Goal: Information Seeking & Learning: Learn about a topic

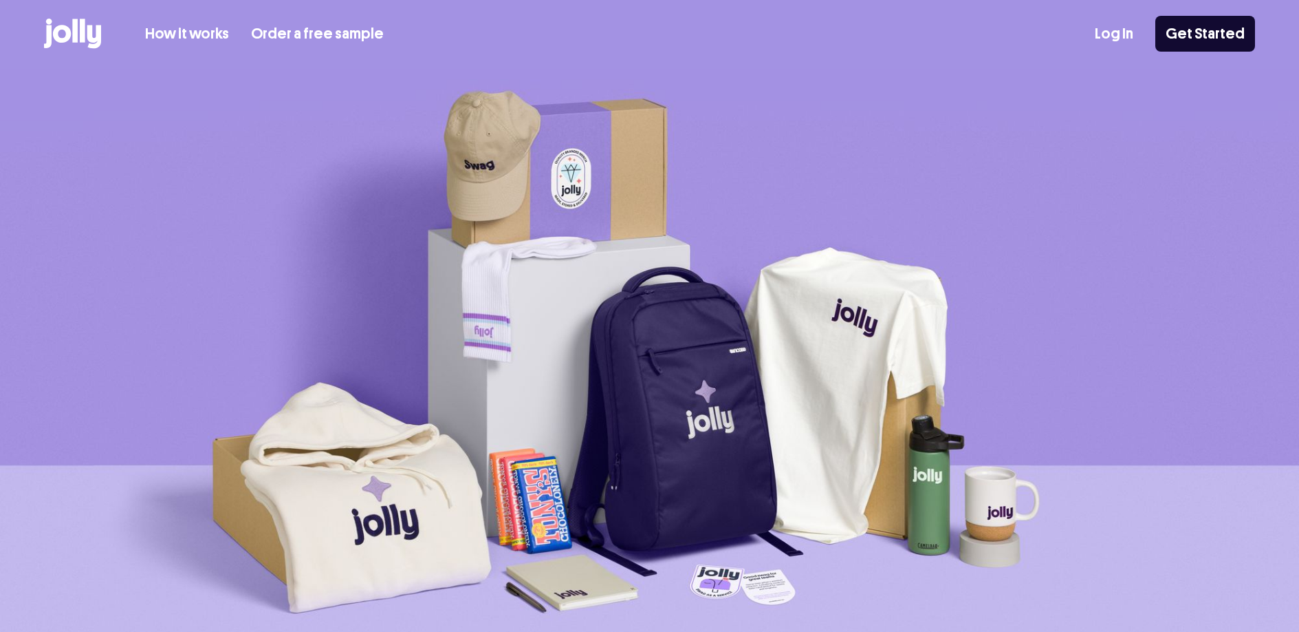
click at [217, 33] on link "How it works" at bounding box center [187, 34] width 84 height 23
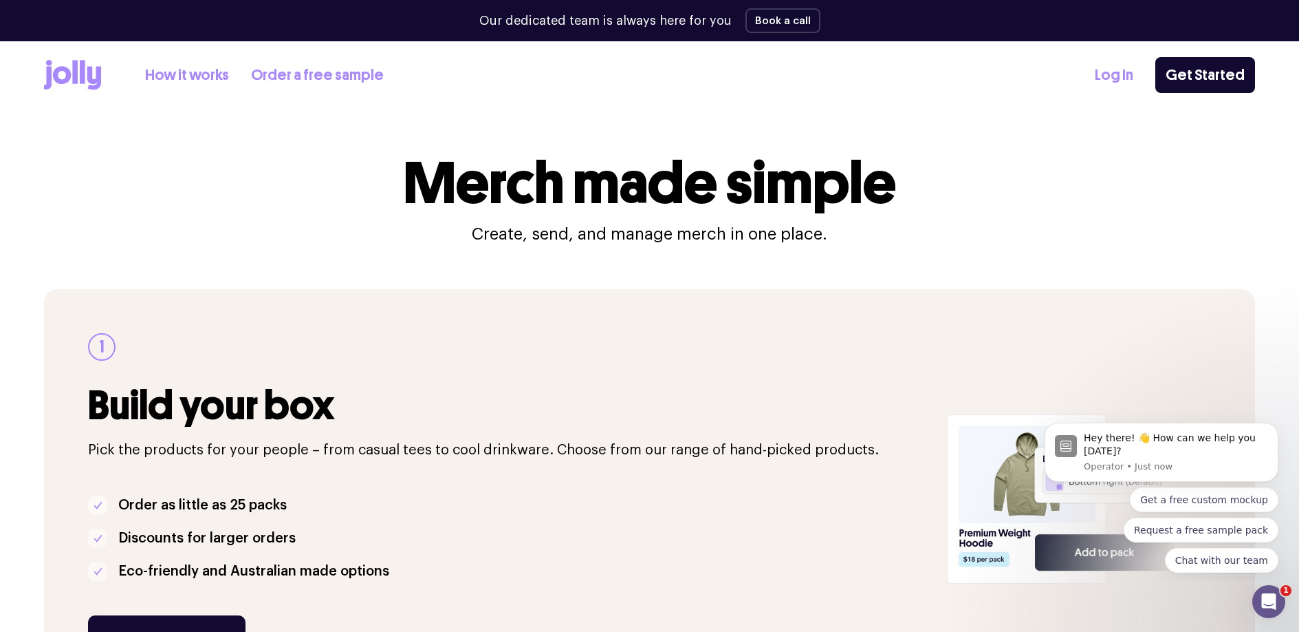
click at [203, 80] on link "How it works" at bounding box center [187, 75] width 84 height 23
click at [1275, 426] on icon "Dismiss notification" at bounding box center [1274, 426] width 5 height 5
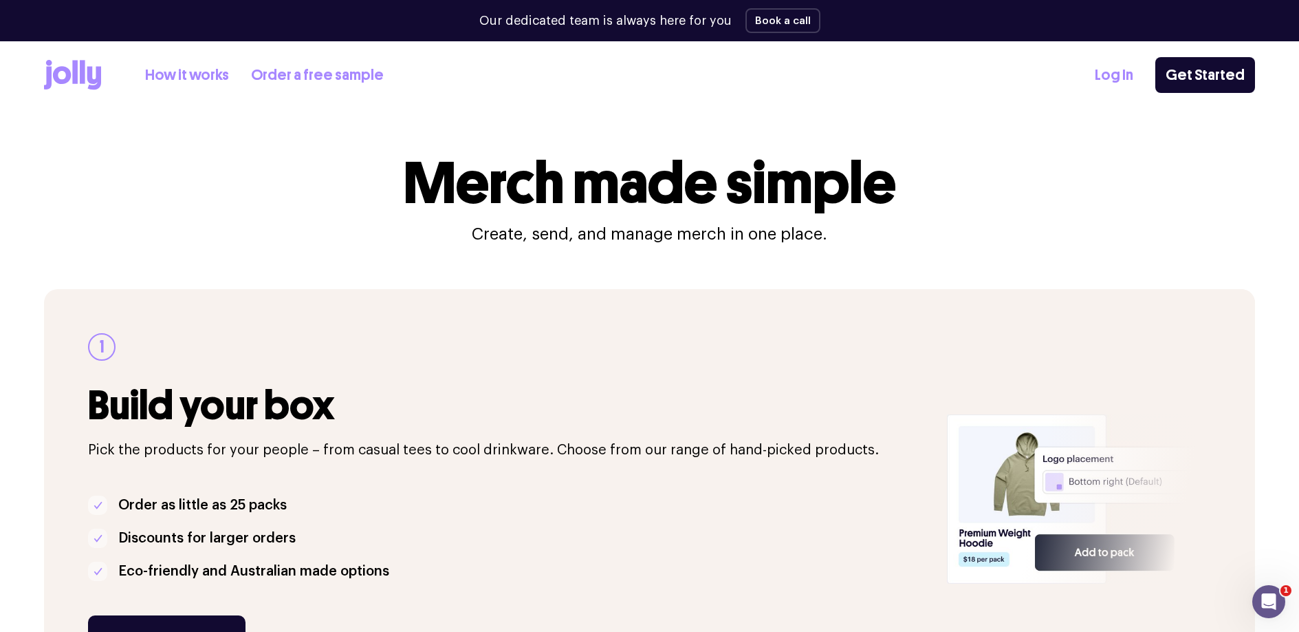
click at [70, 87] on icon at bounding box center [72, 75] width 57 height 30
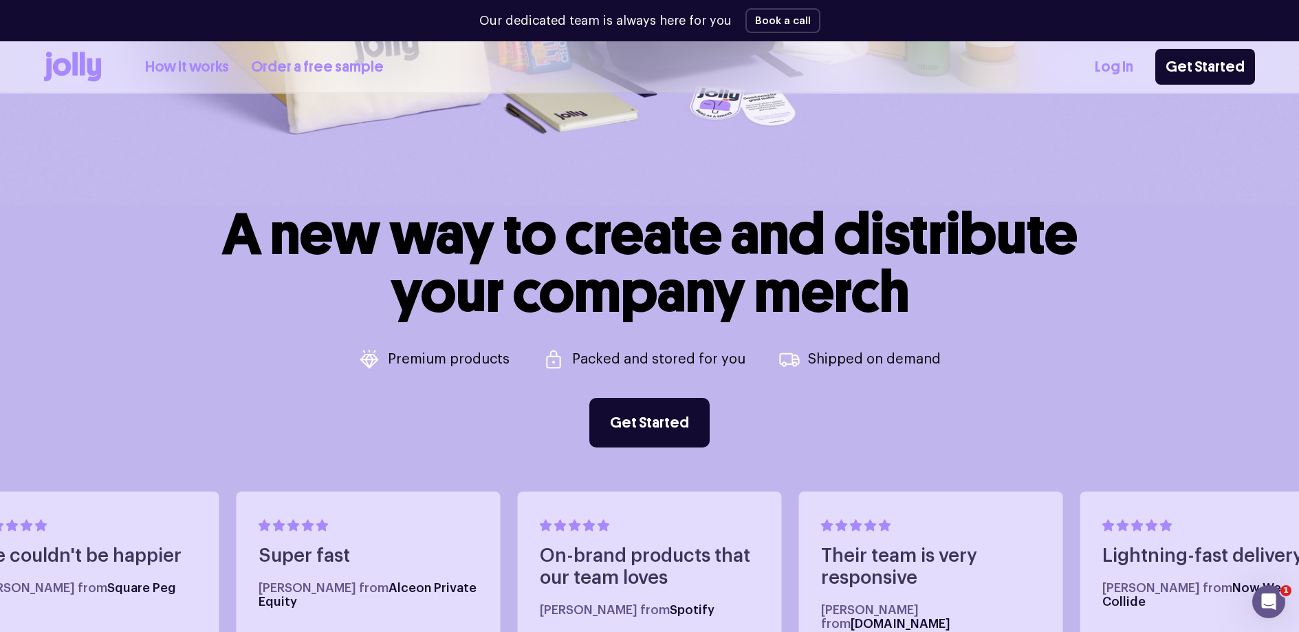
scroll to position [590, 0]
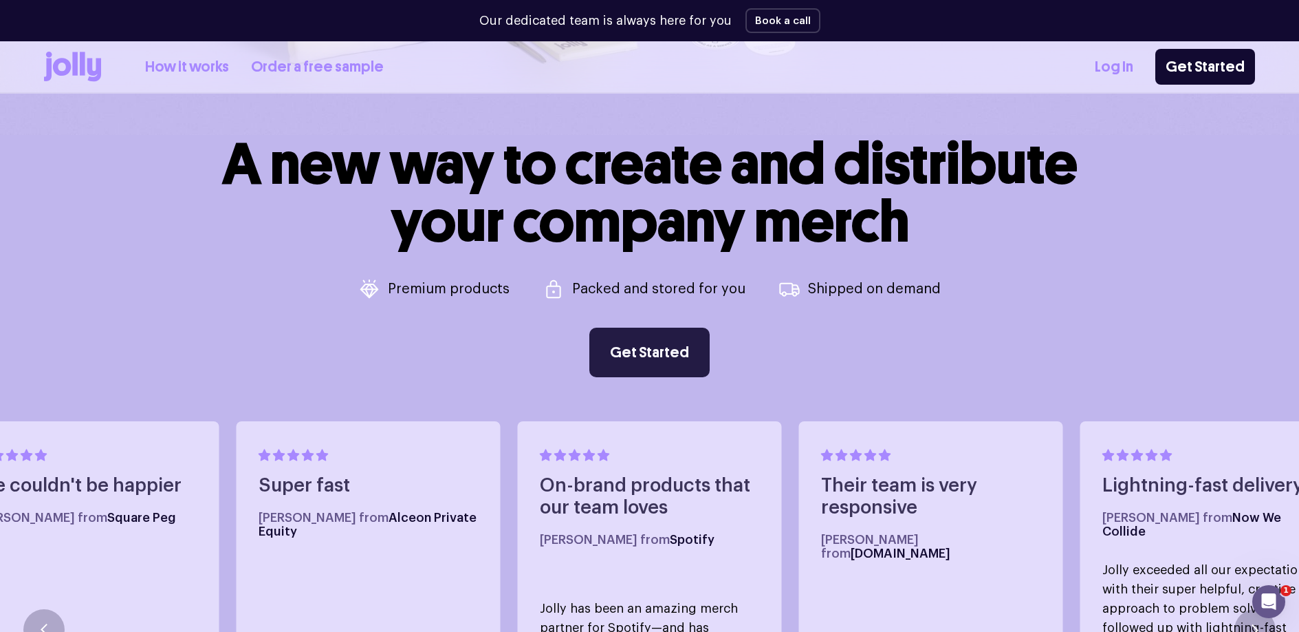
click at [686, 336] on link "Get Started" at bounding box center [650, 352] width 120 height 50
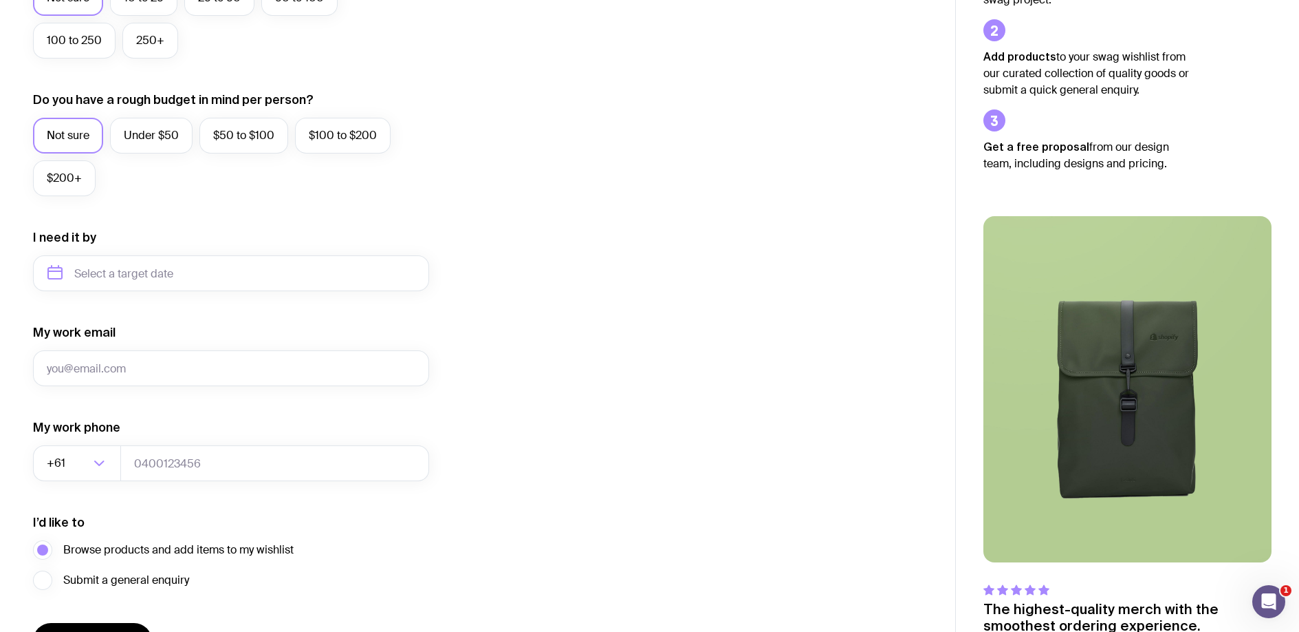
scroll to position [538, 0]
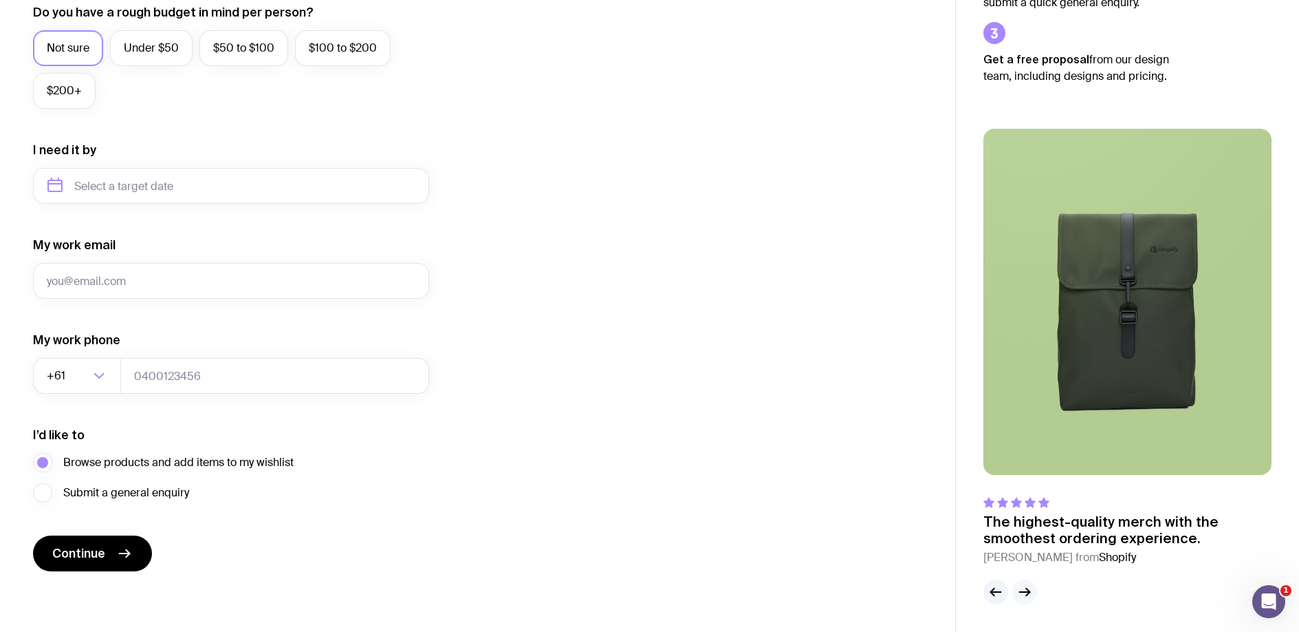
click at [1024, 590] on icon "button" at bounding box center [1025, 591] width 17 height 17
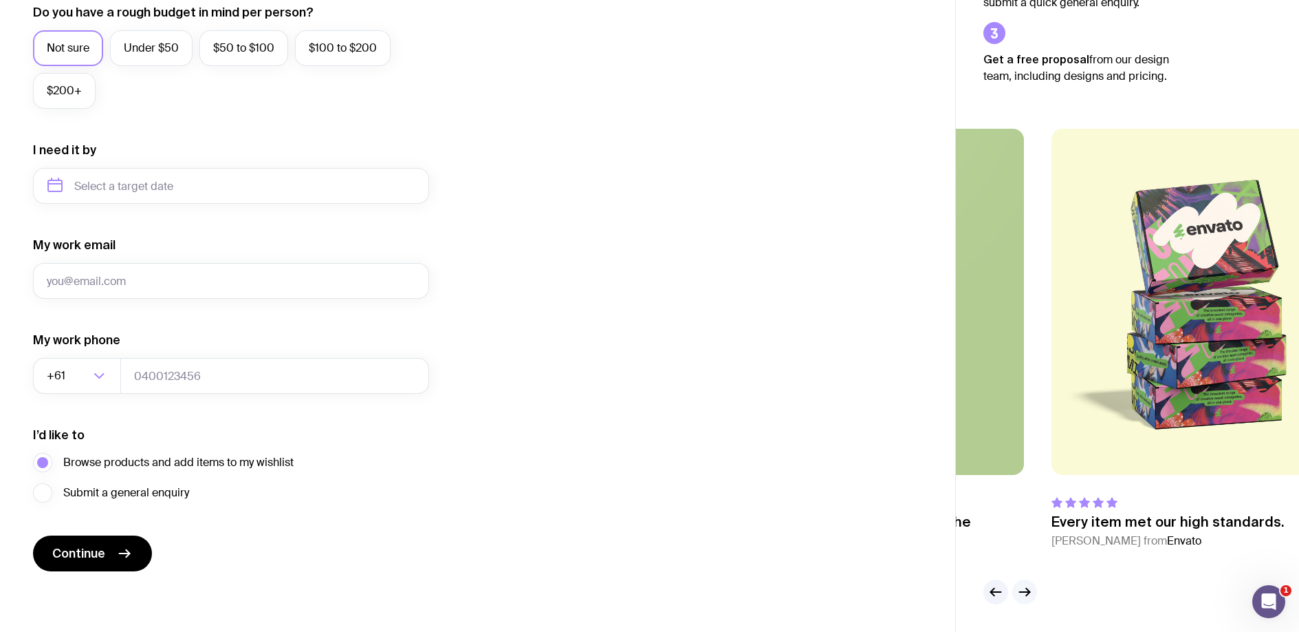
click at [1024, 590] on icon "button" at bounding box center [1025, 591] width 17 height 17
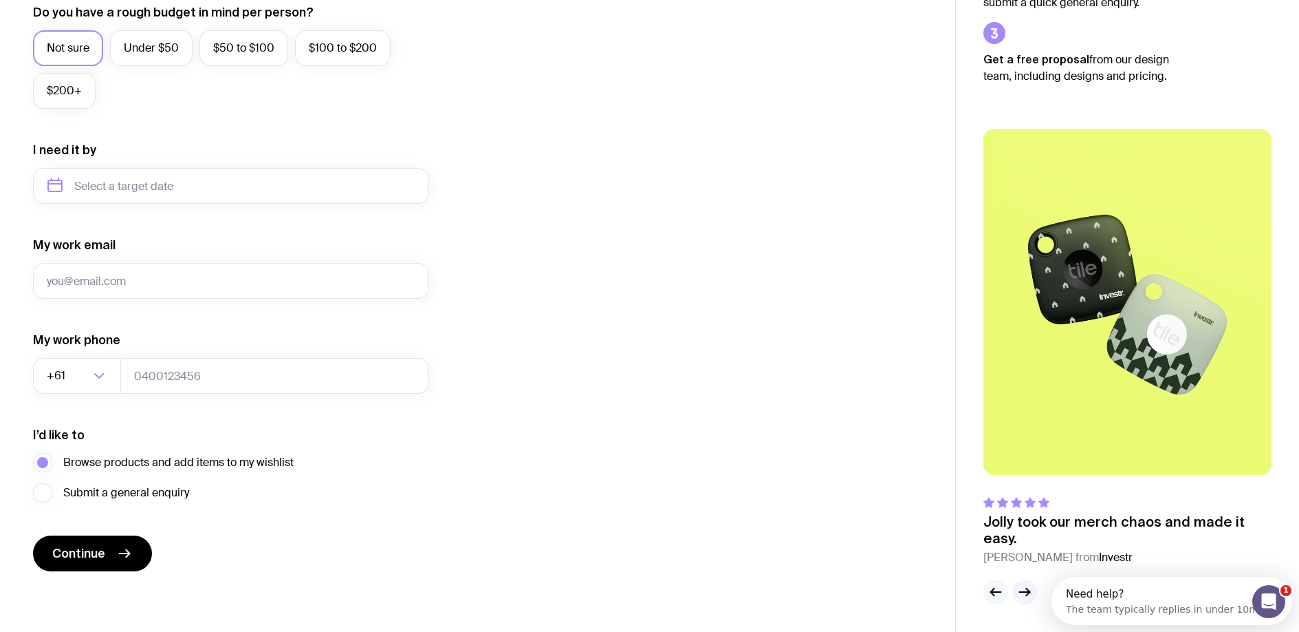
scroll to position [0, 0]
click at [991, 593] on icon "button" at bounding box center [996, 591] width 17 height 17
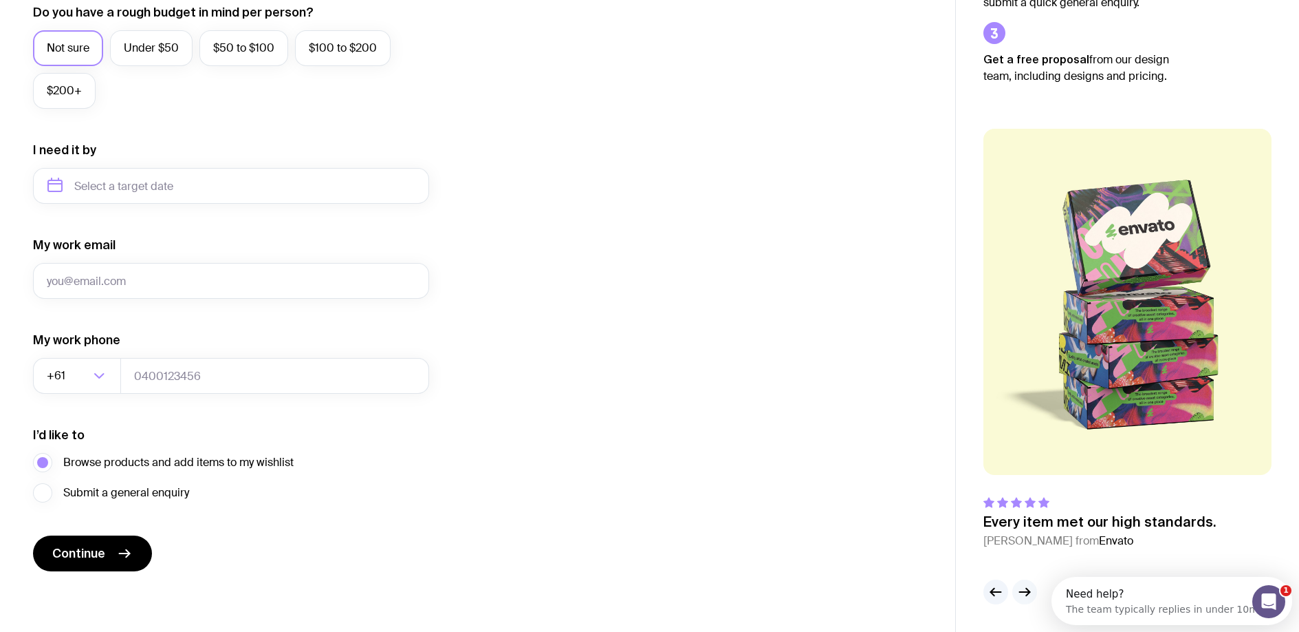
click at [1028, 592] on icon "button" at bounding box center [1027, 592] width 3 height 8
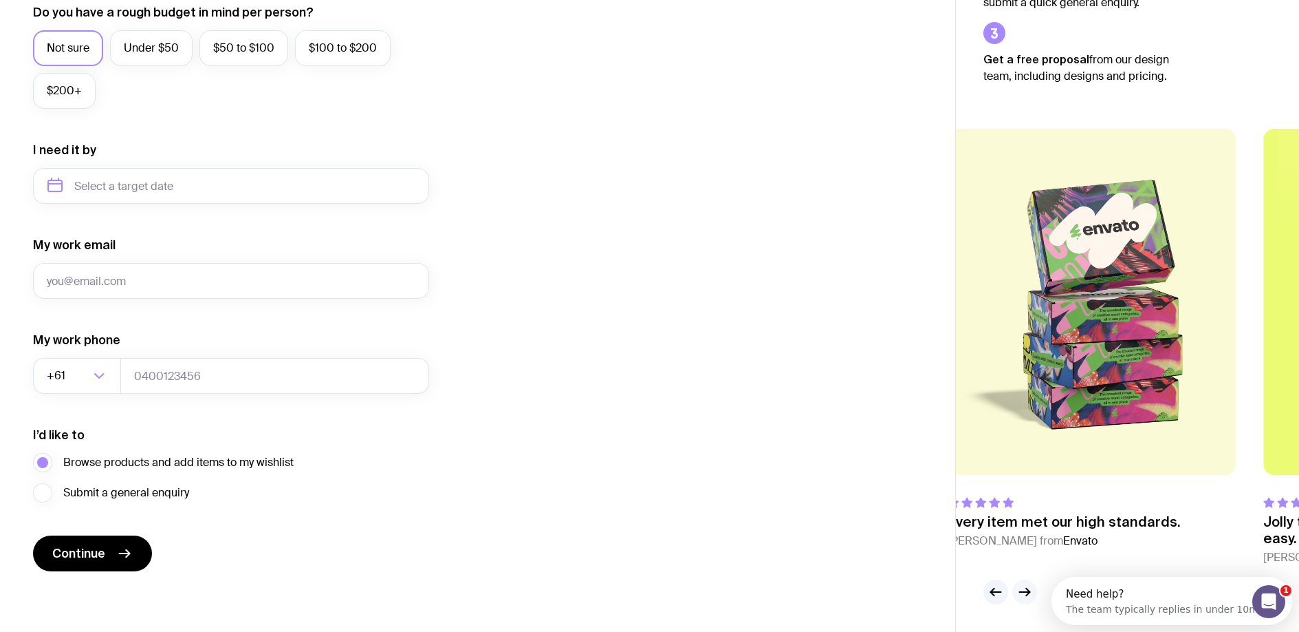
click at [1028, 592] on icon "button" at bounding box center [1027, 592] width 3 height 8
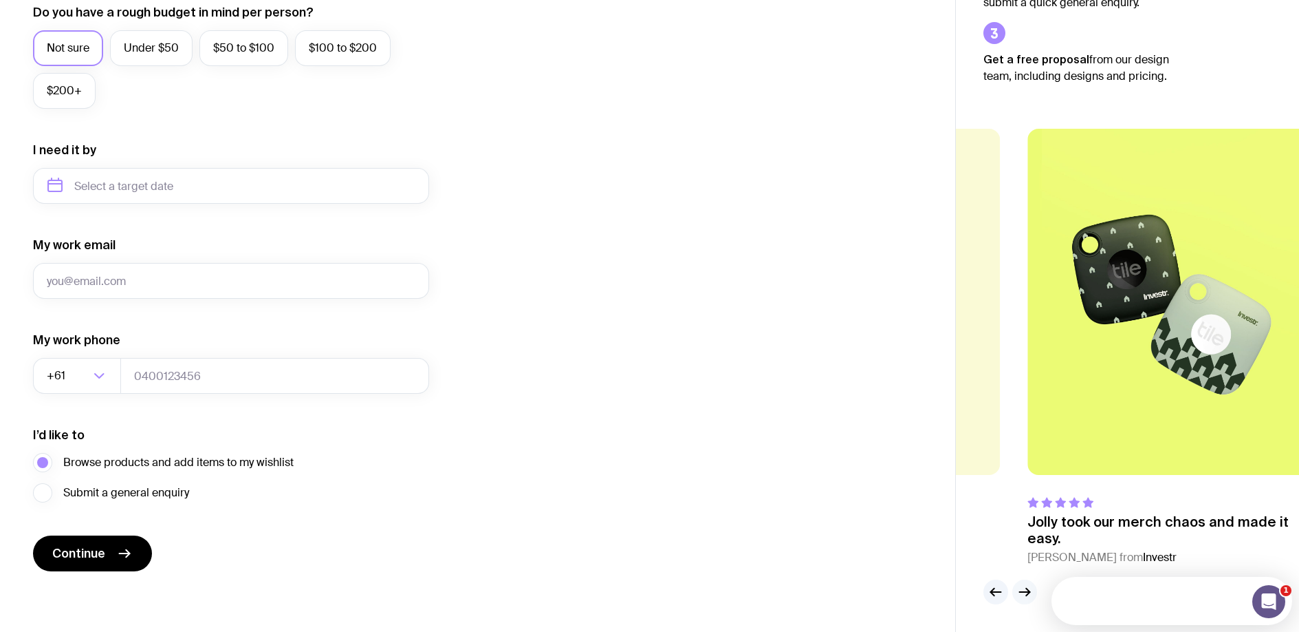
click at [1028, 592] on icon "button" at bounding box center [1027, 592] width 3 height 8
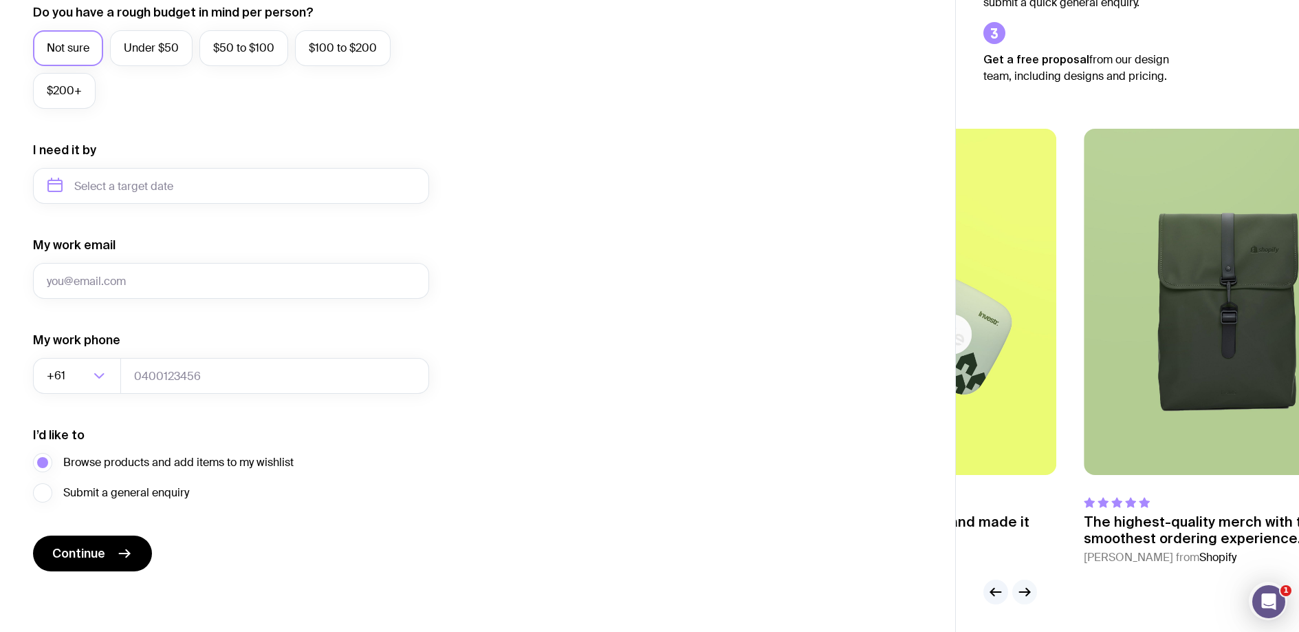
click at [1028, 592] on icon "button" at bounding box center [1027, 592] width 3 height 8
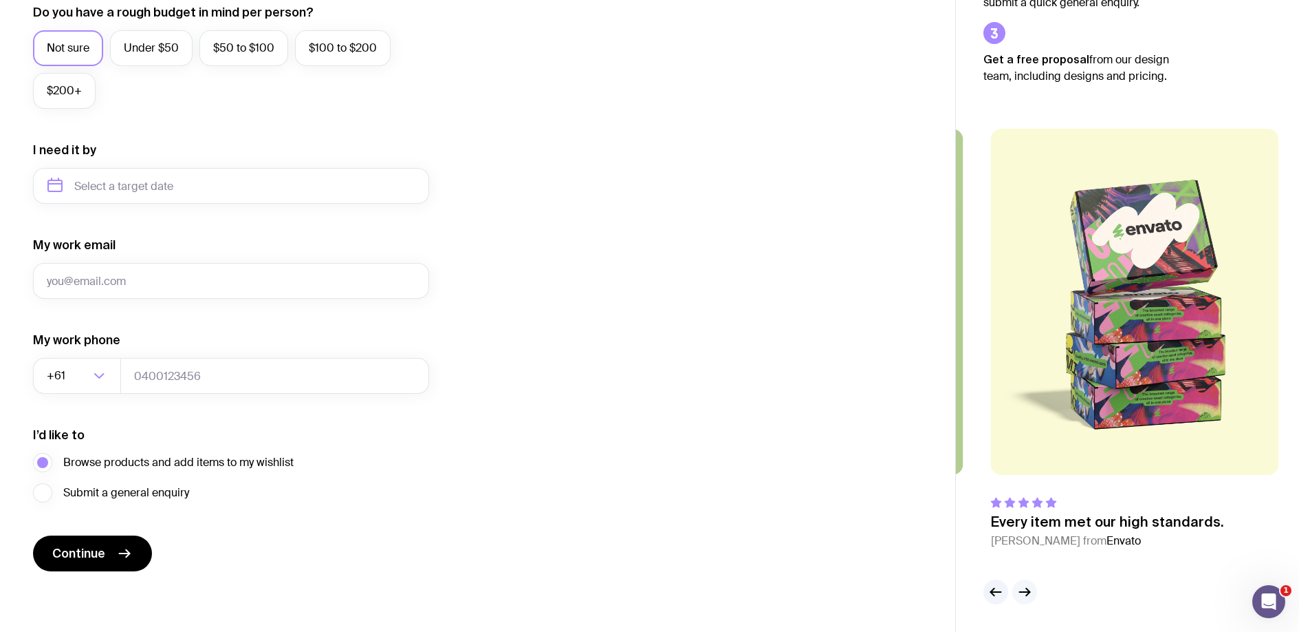
click at [1028, 592] on icon "button" at bounding box center [1027, 592] width 3 height 8
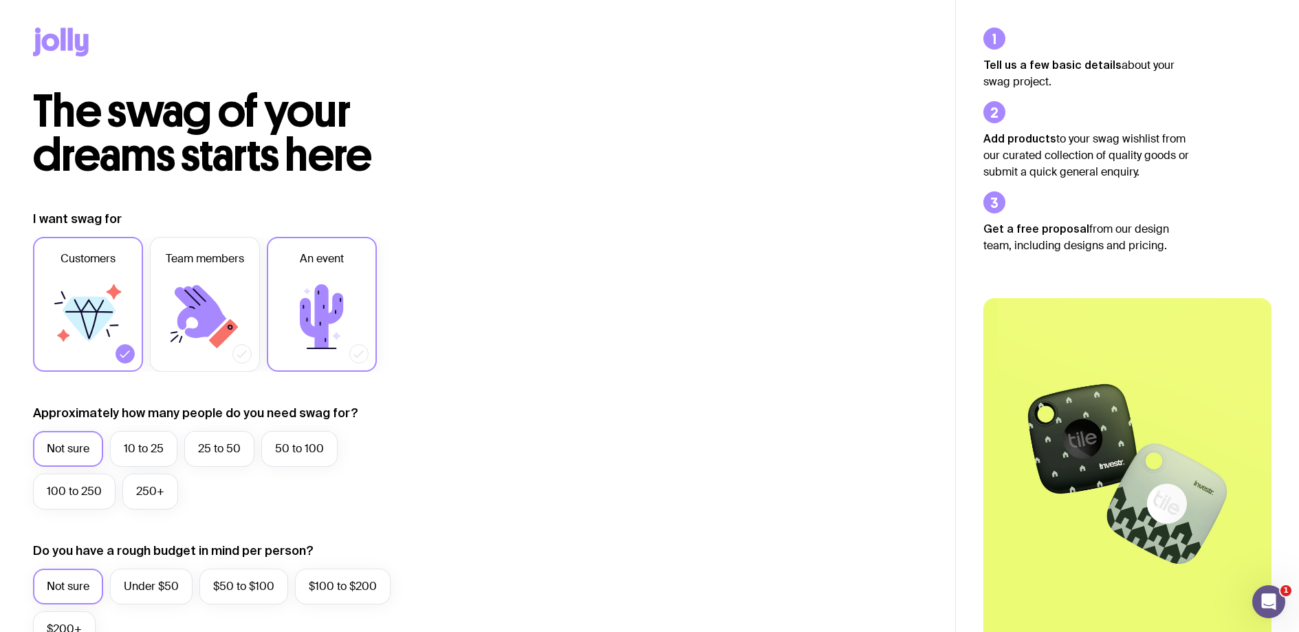
click at [305, 331] on icon at bounding box center [321, 316] width 43 height 64
click at [0, 0] on input "An event" at bounding box center [0, 0] width 0 height 0
click at [355, 314] on icon at bounding box center [322, 316] width 83 height 83
click at [0, 0] on input "An event" at bounding box center [0, 0] width 0 height 0
click at [142, 491] on label "250+" at bounding box center [150, 491] width 56 height 36
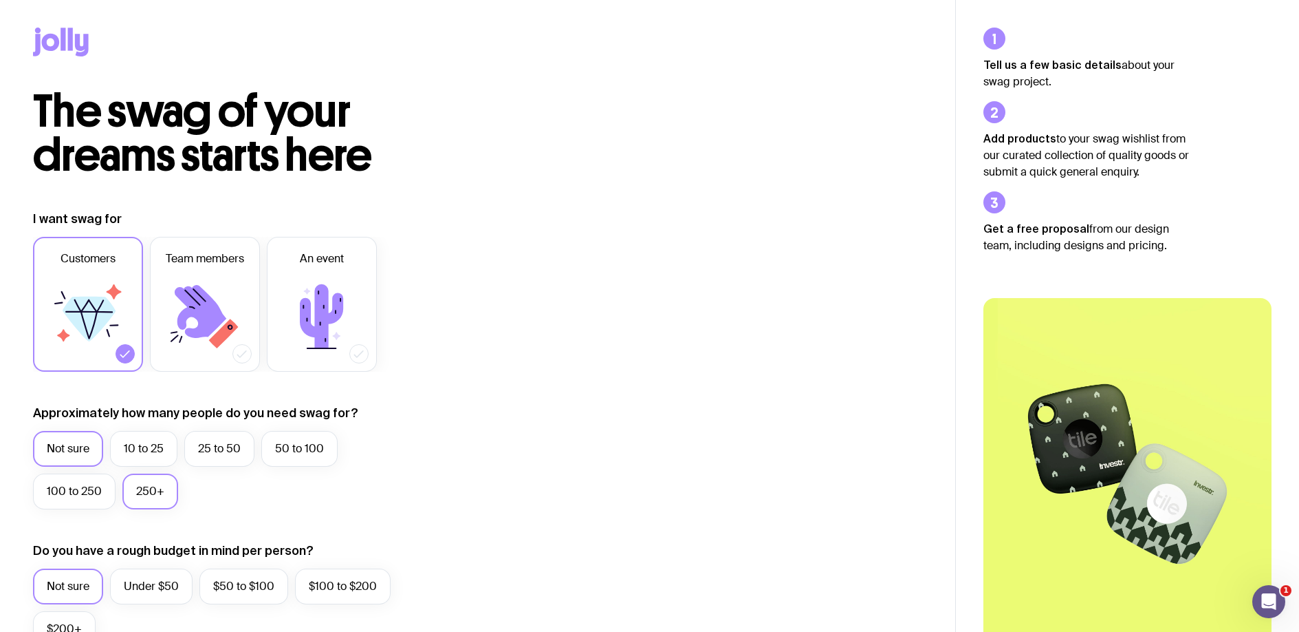
click at [0, 0] on input "250+" at bounding box center [0, 0] width 0 height 0
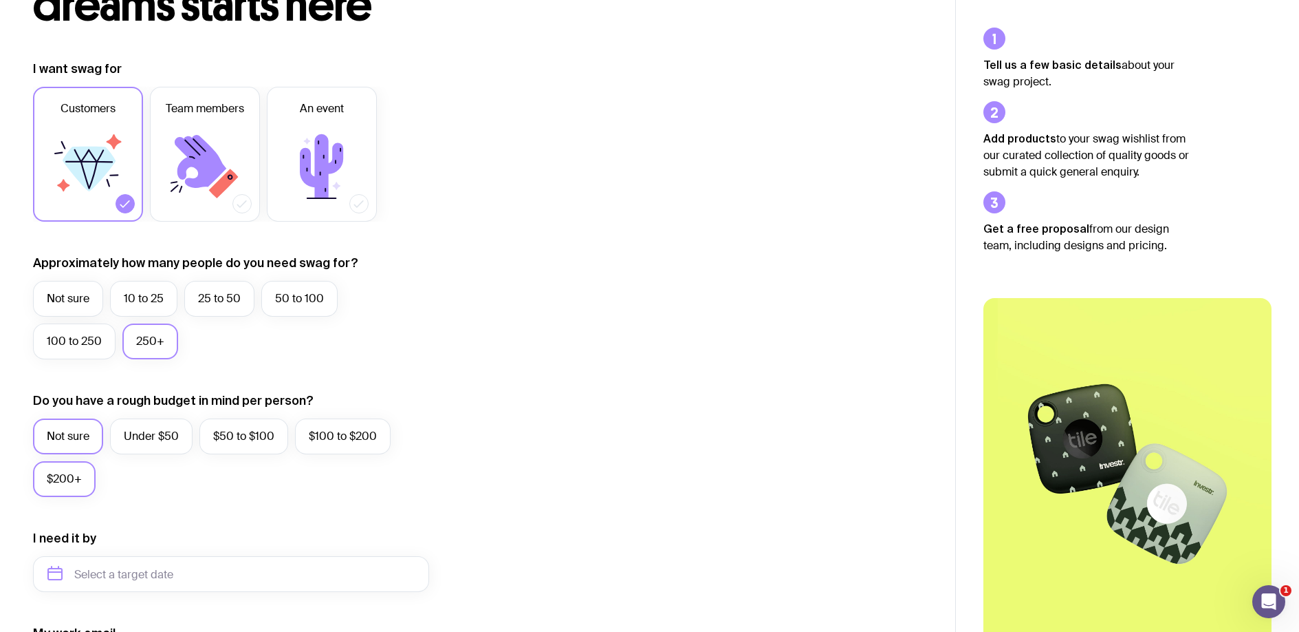
click at [66, 484] on label "$200+" at bounding box center [64, 479] width 63 height 36
click at [0, 0] on input "$200+" at bounding box center [0, 0] width 0 height 0
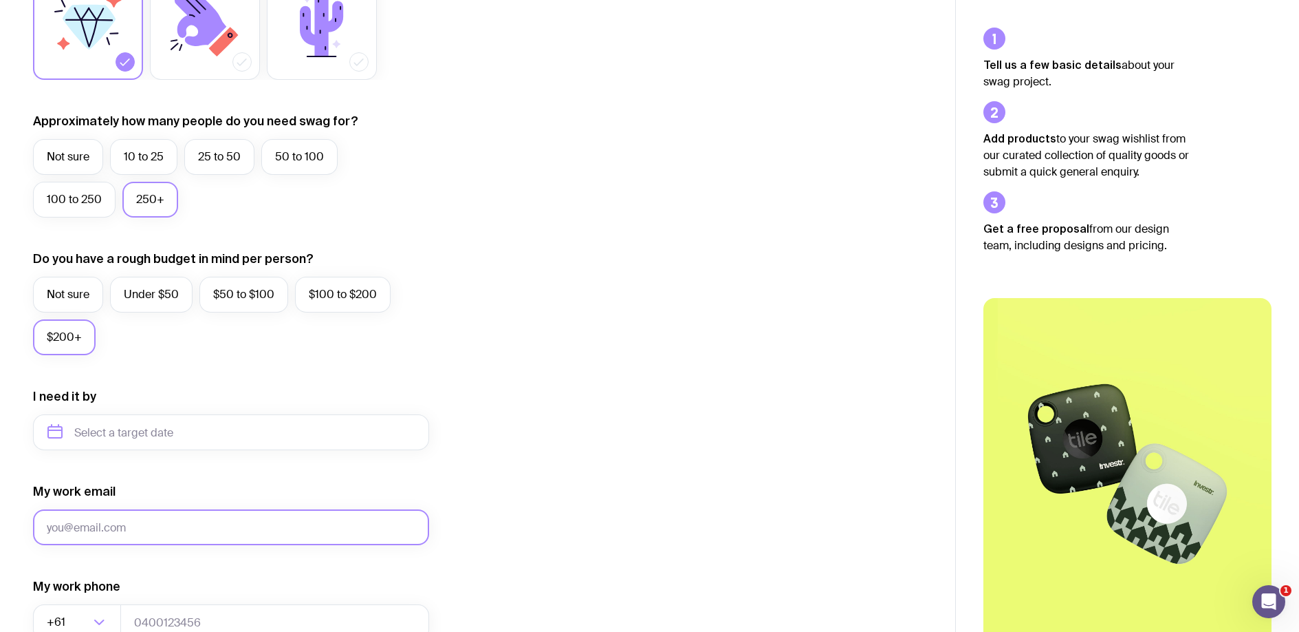
scroll to position [433, 0]
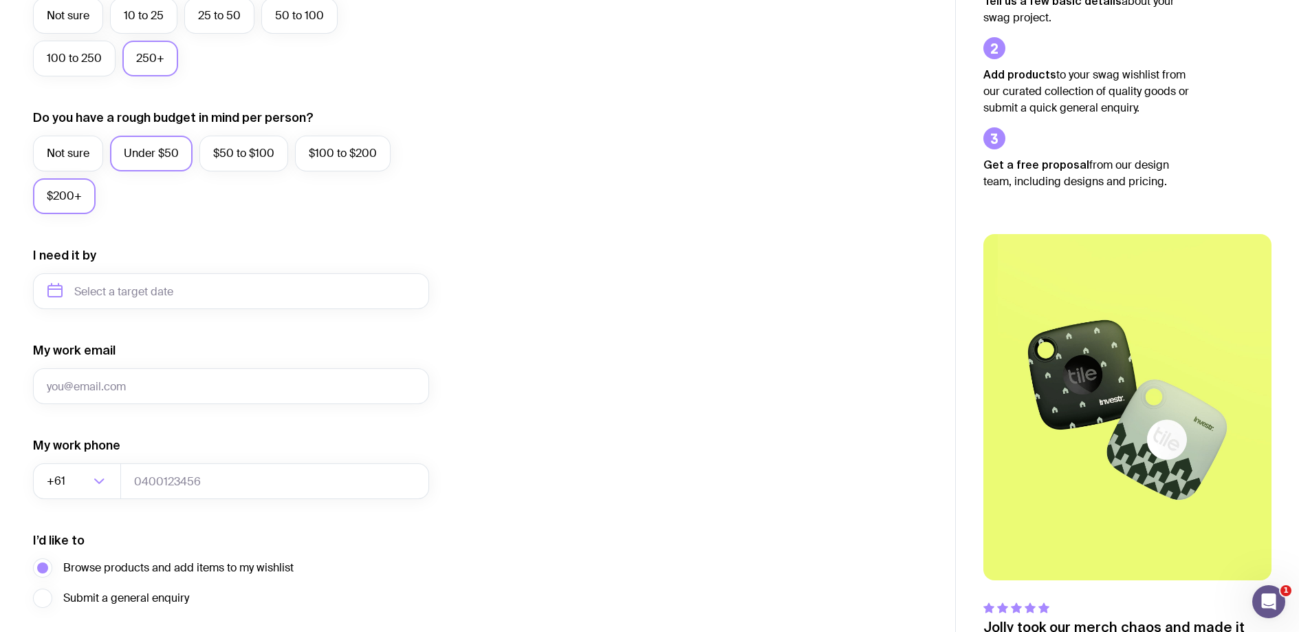
click at [141, 149] on label "Under $50" at bounding box center [151, 154] width 83 height 36
click at [0, 0] on input "Under $50" at bounding box center [0, 0] width 0 height 0
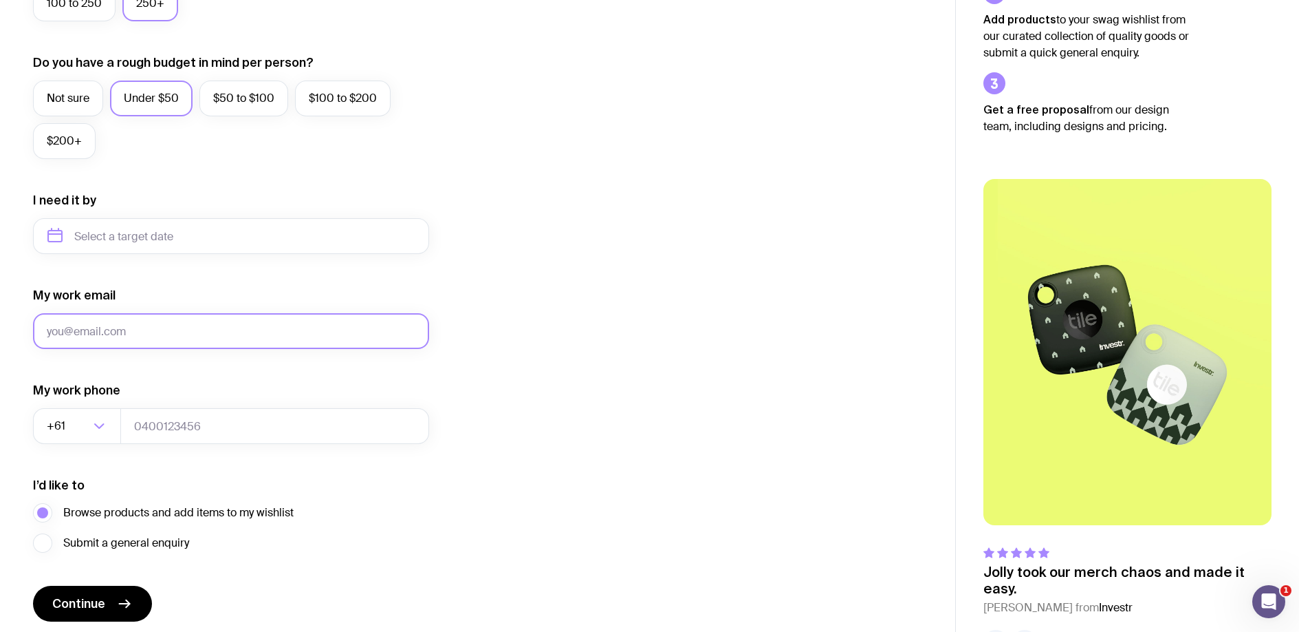
scroll to position [538, 0]
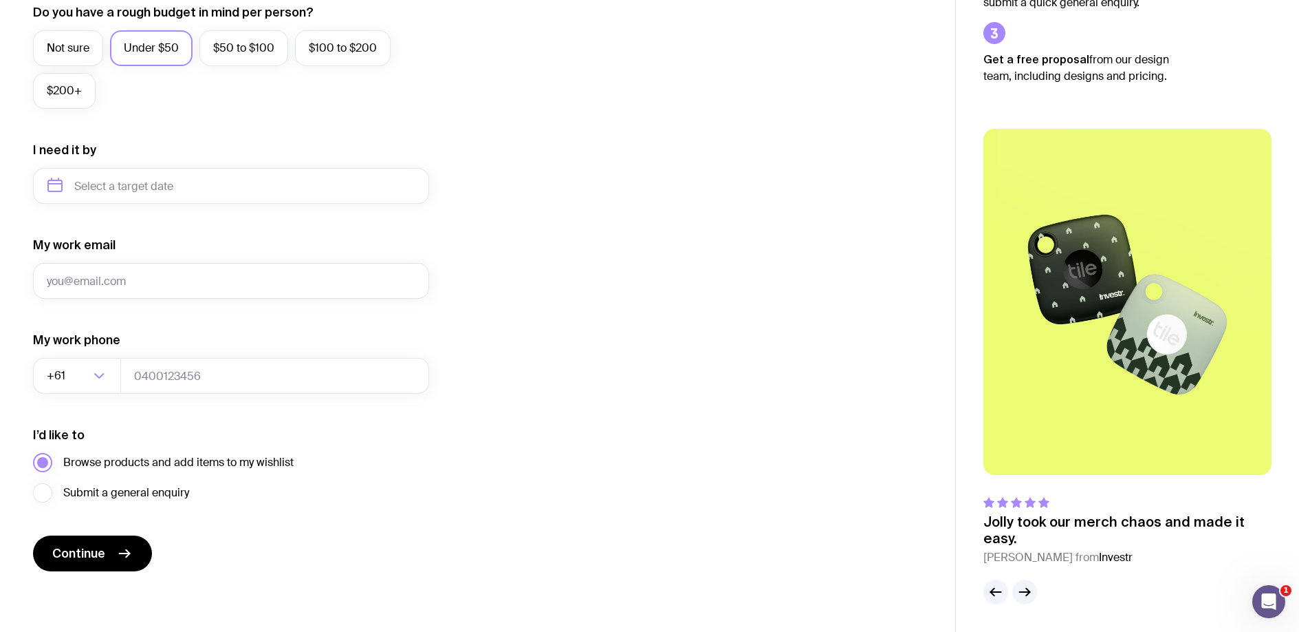
click at [194, 465] on span "Browse products and add items to my wishlist" at bounding box center [178, 462] width 230 height 17
click at [0, 0] on input "Browse products and add items to my wishlist" at bounding box center [0, 0] width 0 height 0
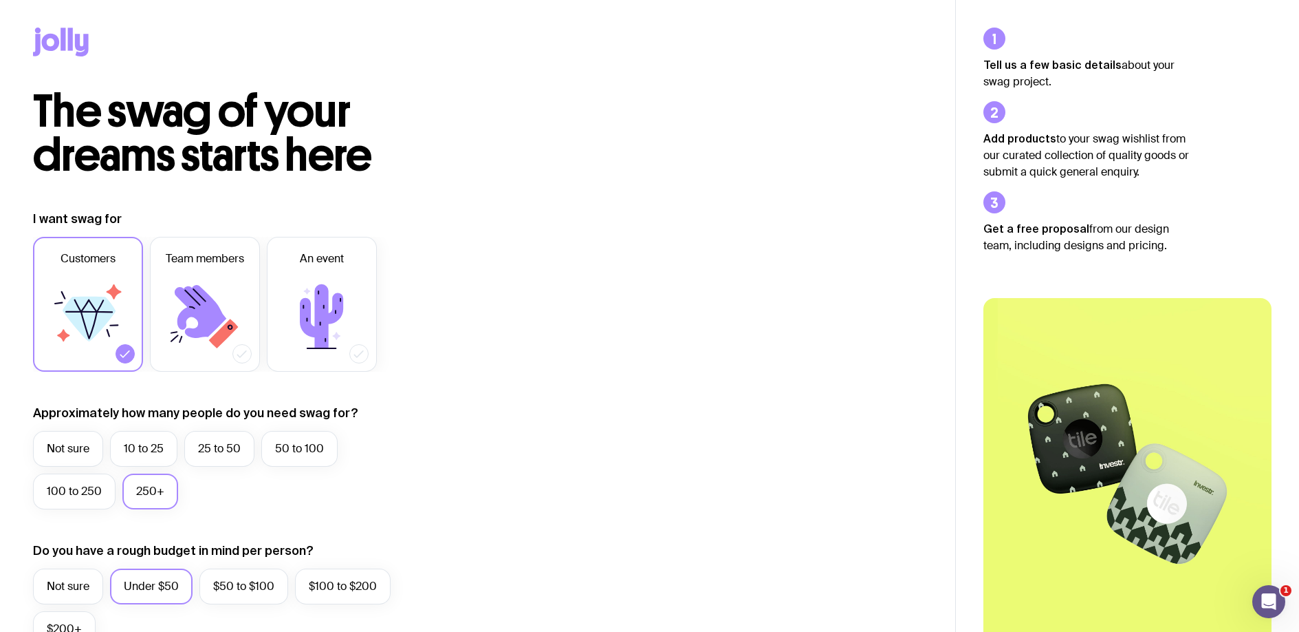
click at [34, 54] on icon at bounding box center [37, 45] width 8 height 22
click at [47, 47] on icon at bounding box center [51, 42] width 18 height 17
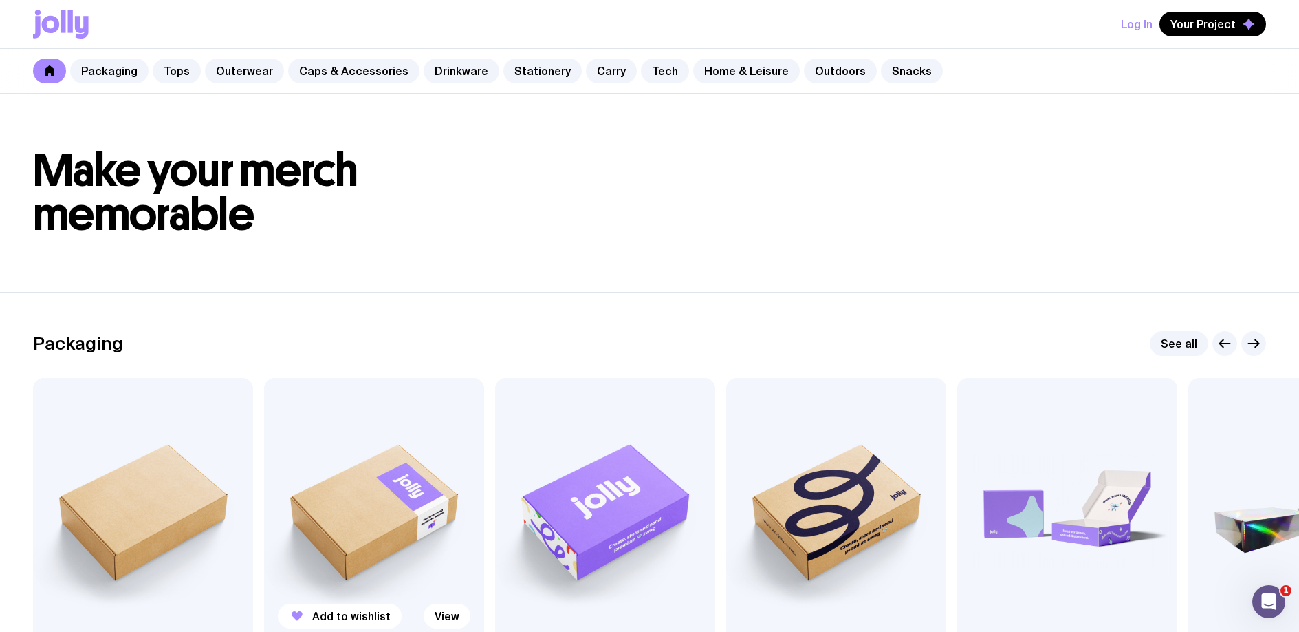
scroll to position [147, 0]
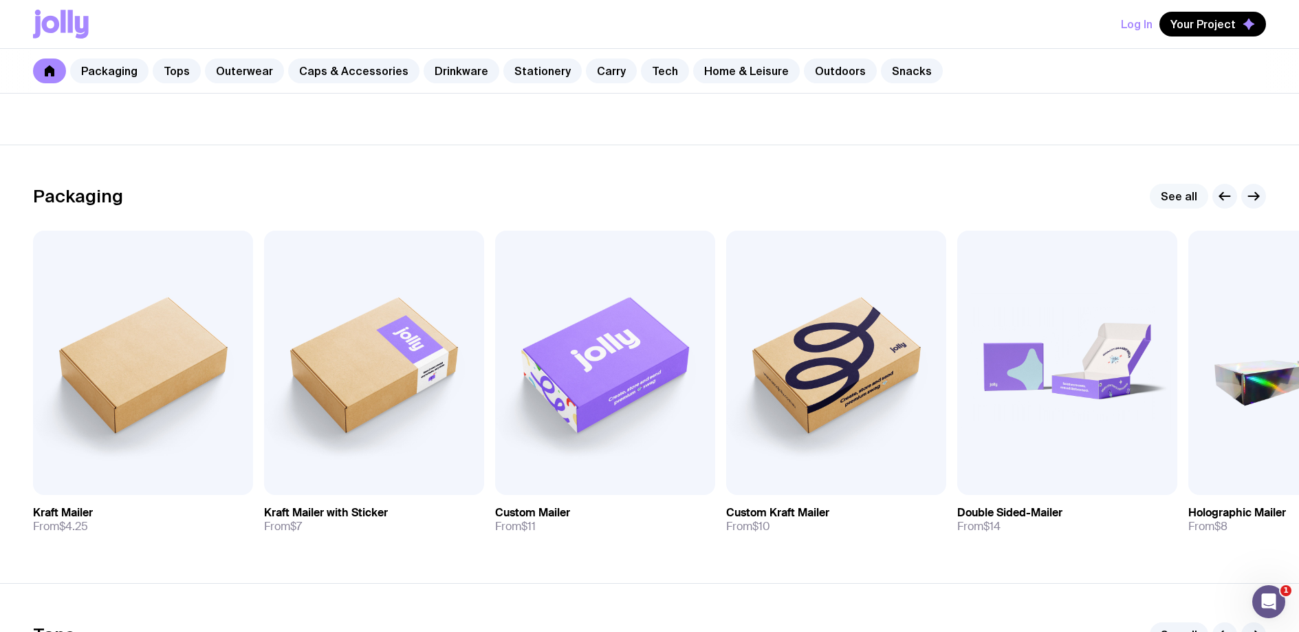
click at [1187, 203] on link "See all" at bounding box center [1179, 196] width 58 height 25
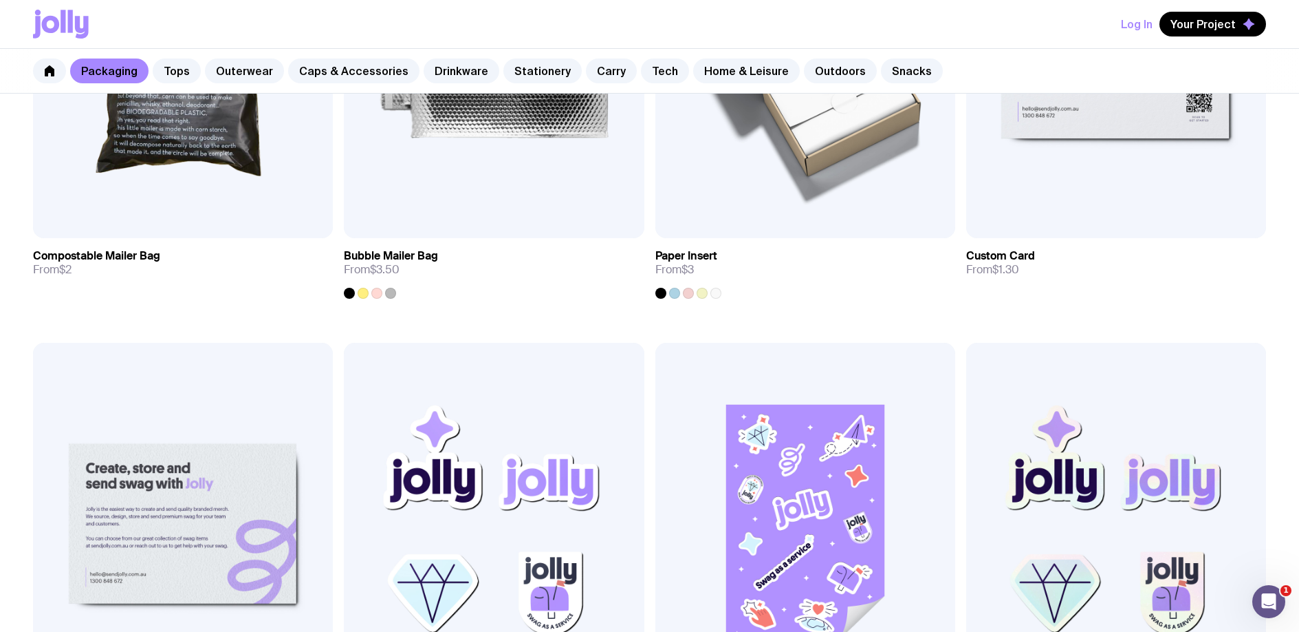
scroll to position [1156, 0]
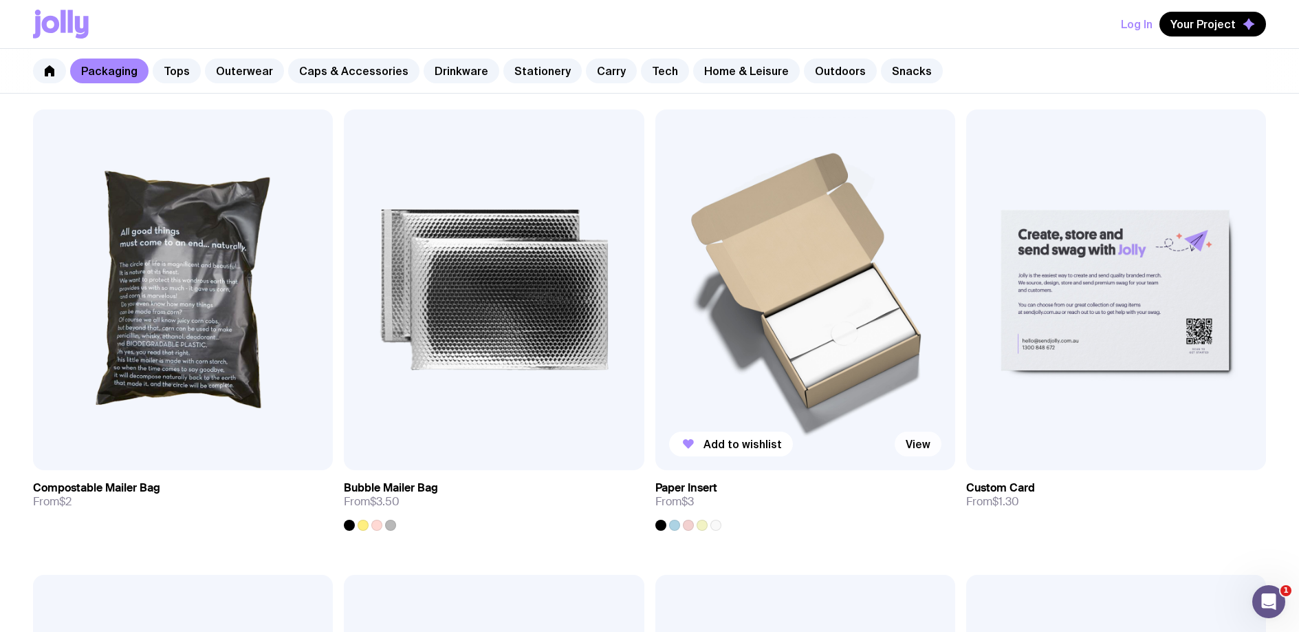
click at [917, 447] on link "View" at bounding box center [918, 443] width 47 height 25
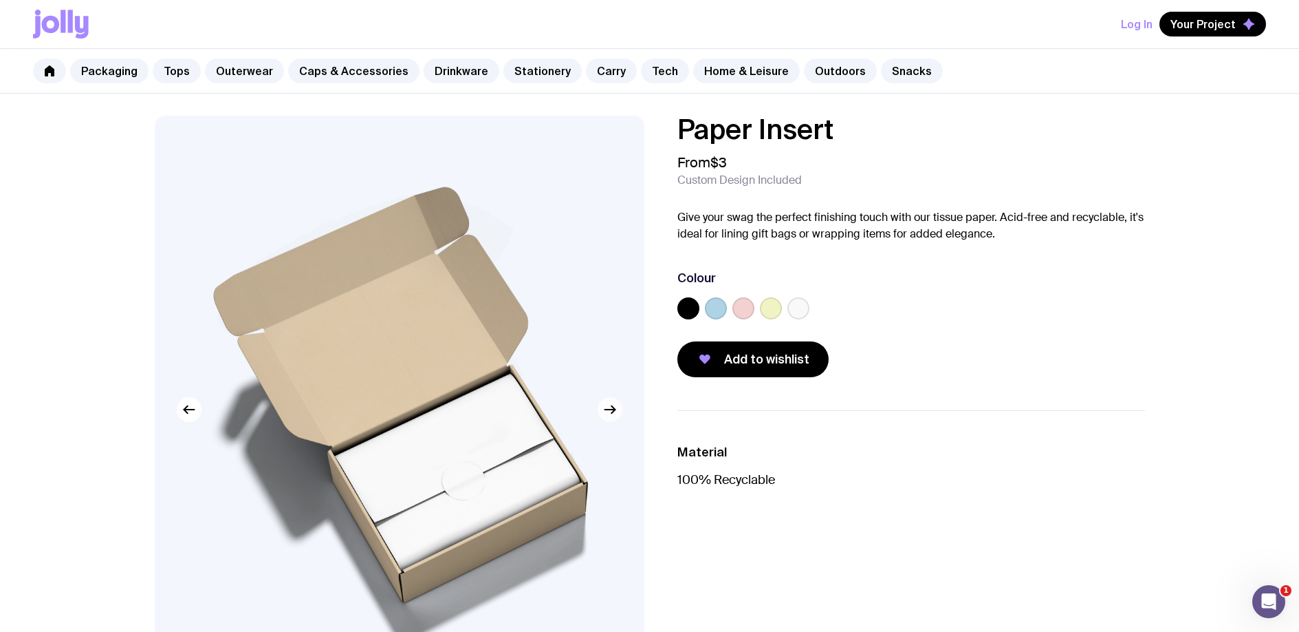
click at [618, 415] on button "button" at bounding box center [610, 409] width 25 height 25
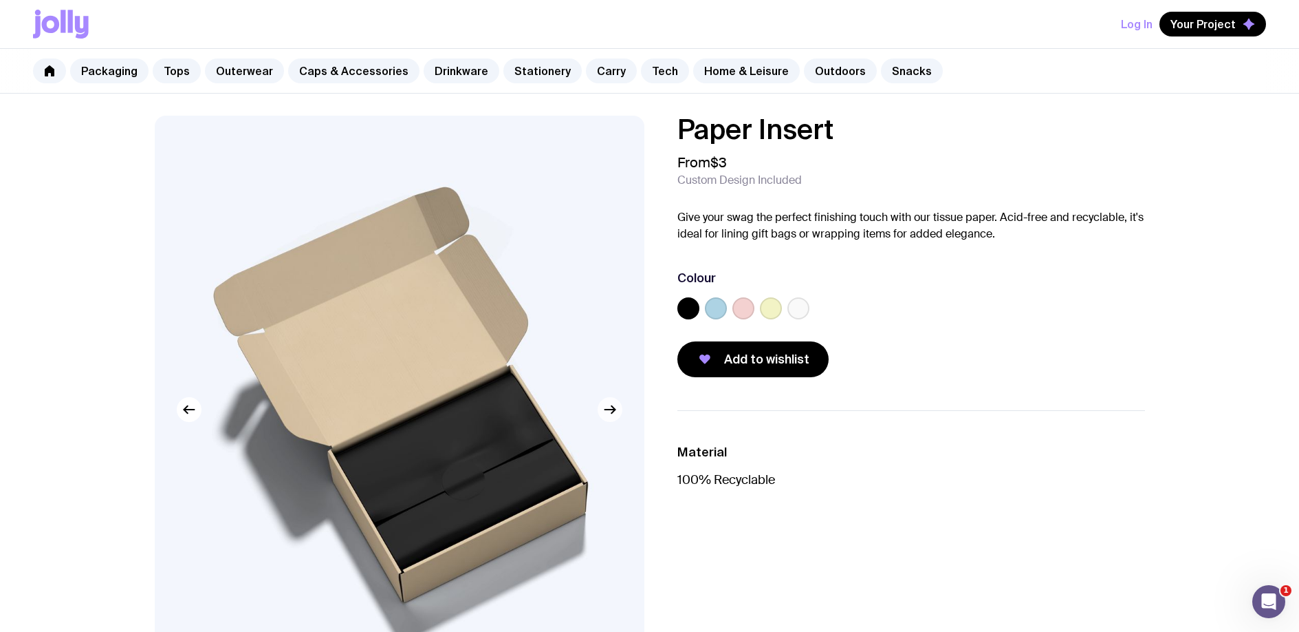
click at [618, 415] on button "button" at bounding box center [610, 409] width 25 height 25
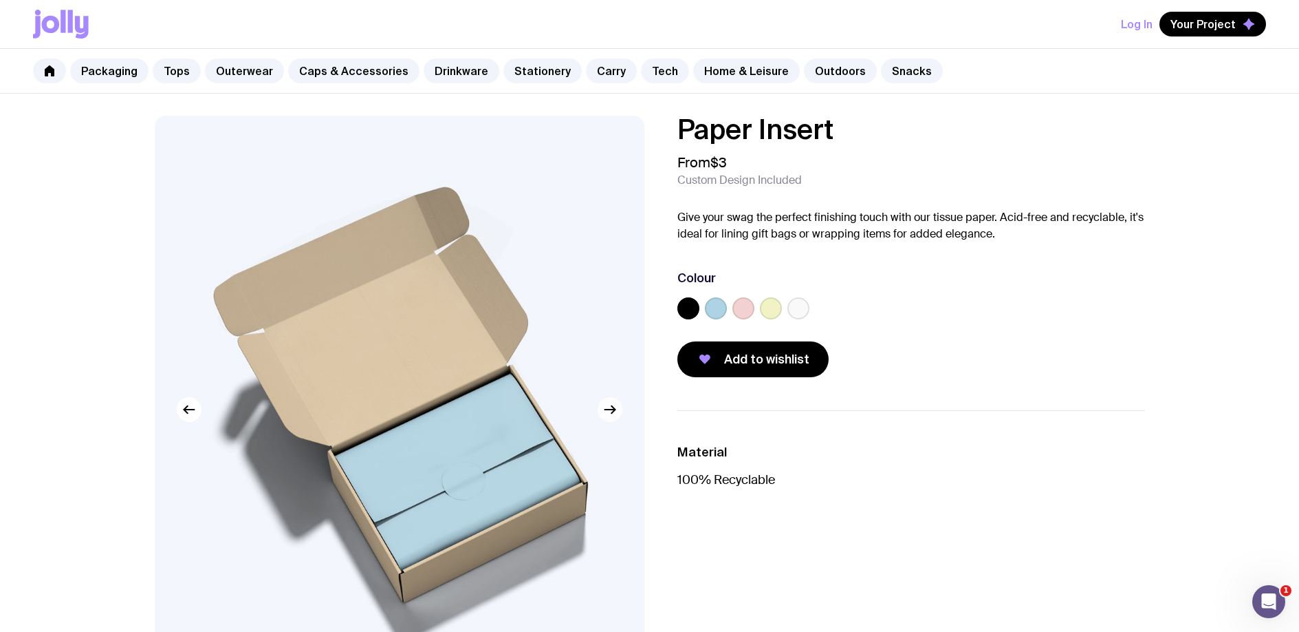
click at [618, 415] on button "button" at bounding box center [610, 409] width 25 height 25
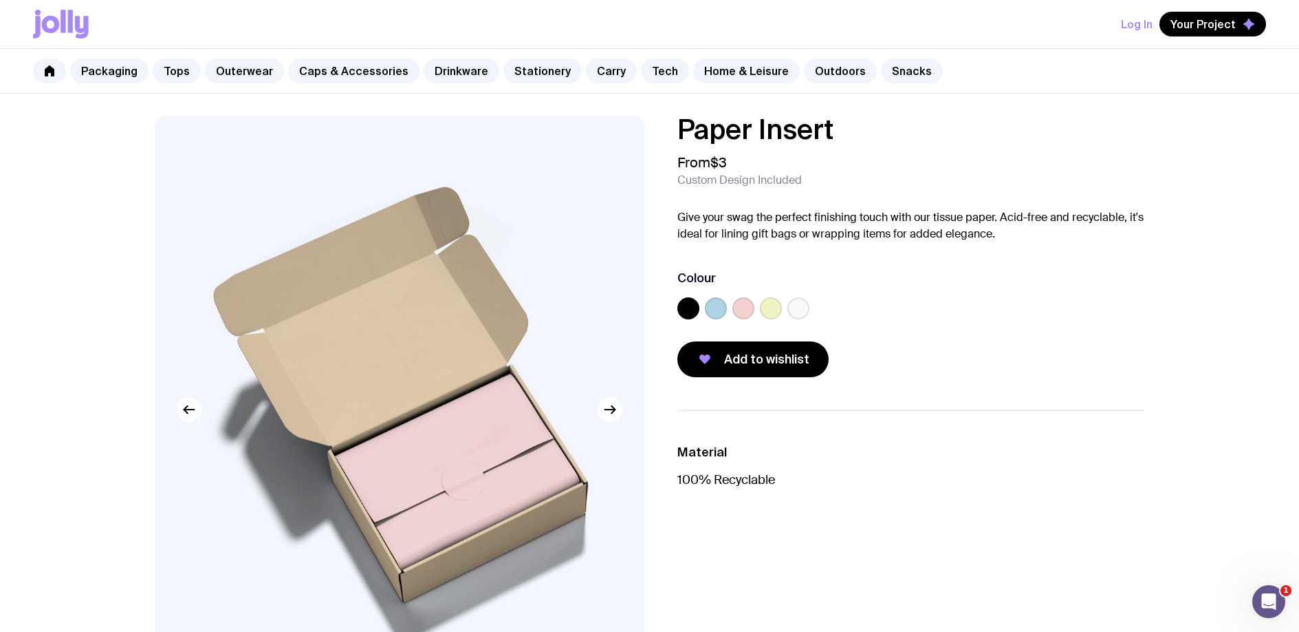
click at [186, 417] on icon "button" at bounding box center [189, 409] width 17 height 17
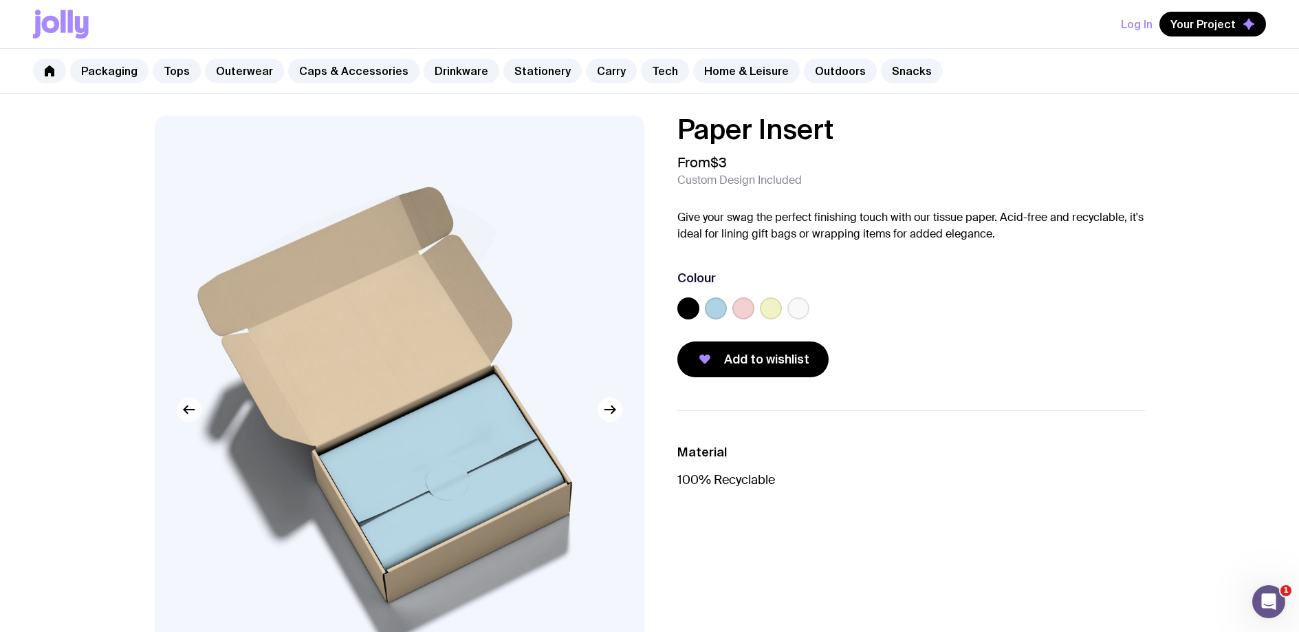
click at [186, 417] on icon "button" at bounding box center [189, 409] width 17 height 17
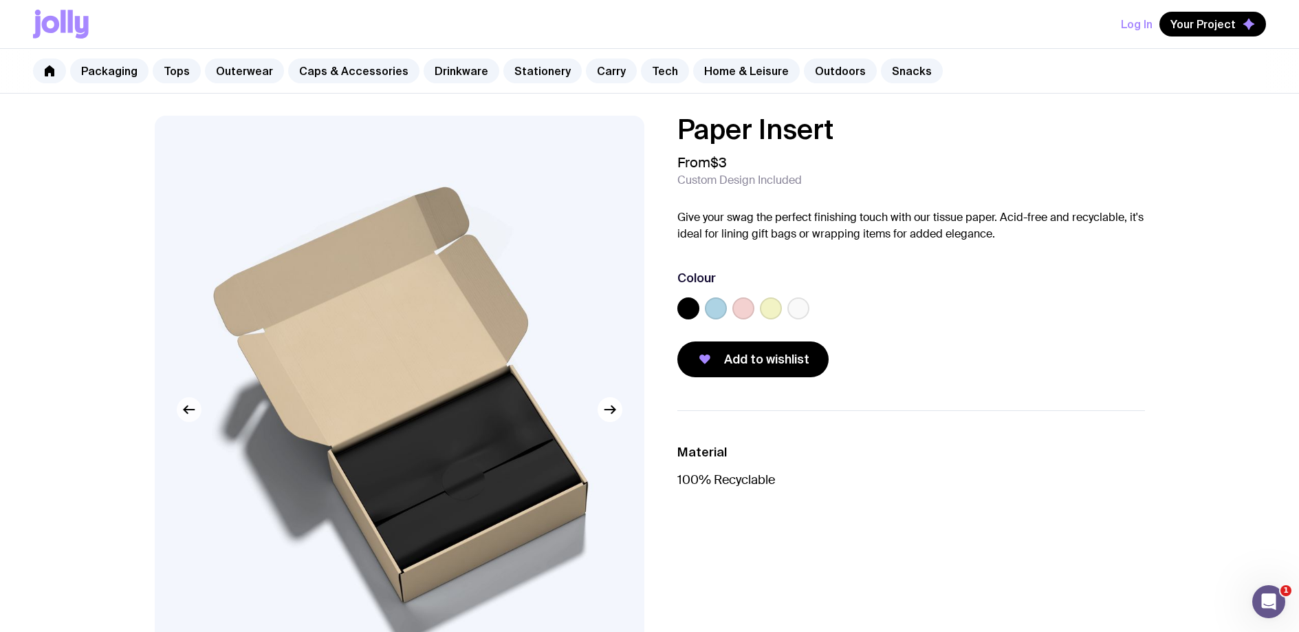
click at [186, 417] on icon "button" at bounding box center [189, 409] width 17 height 17
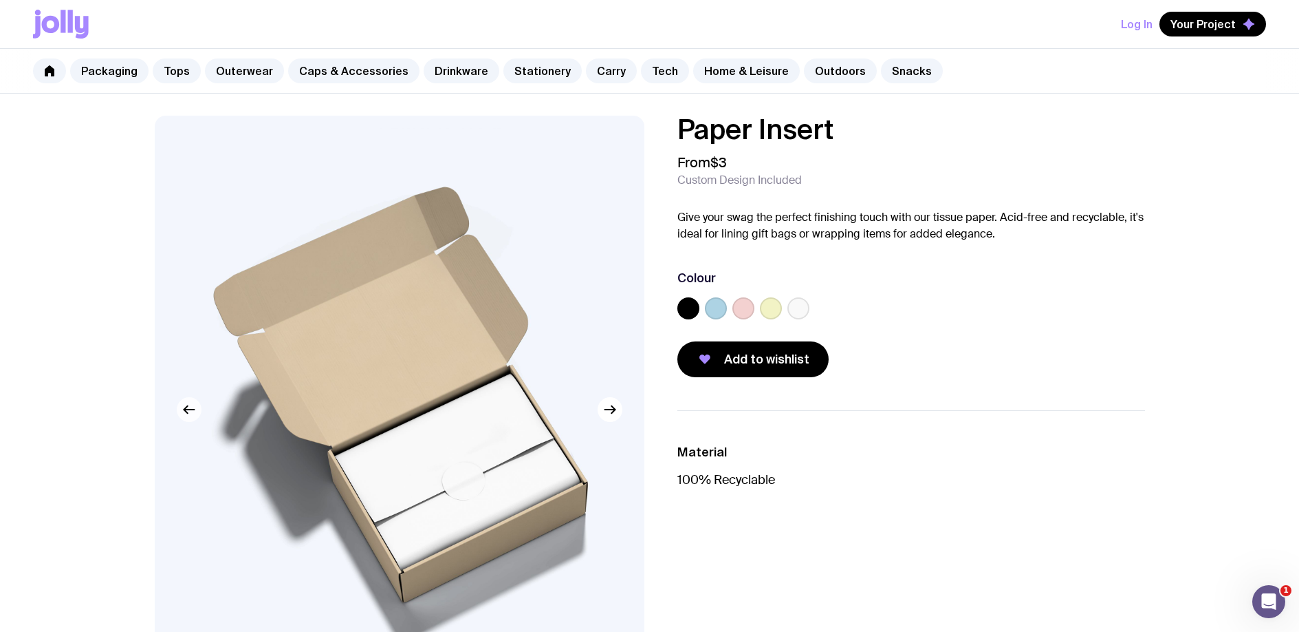
click at [186, 417] on icon "button" at bounding box center [189, 409] width 17 height 17
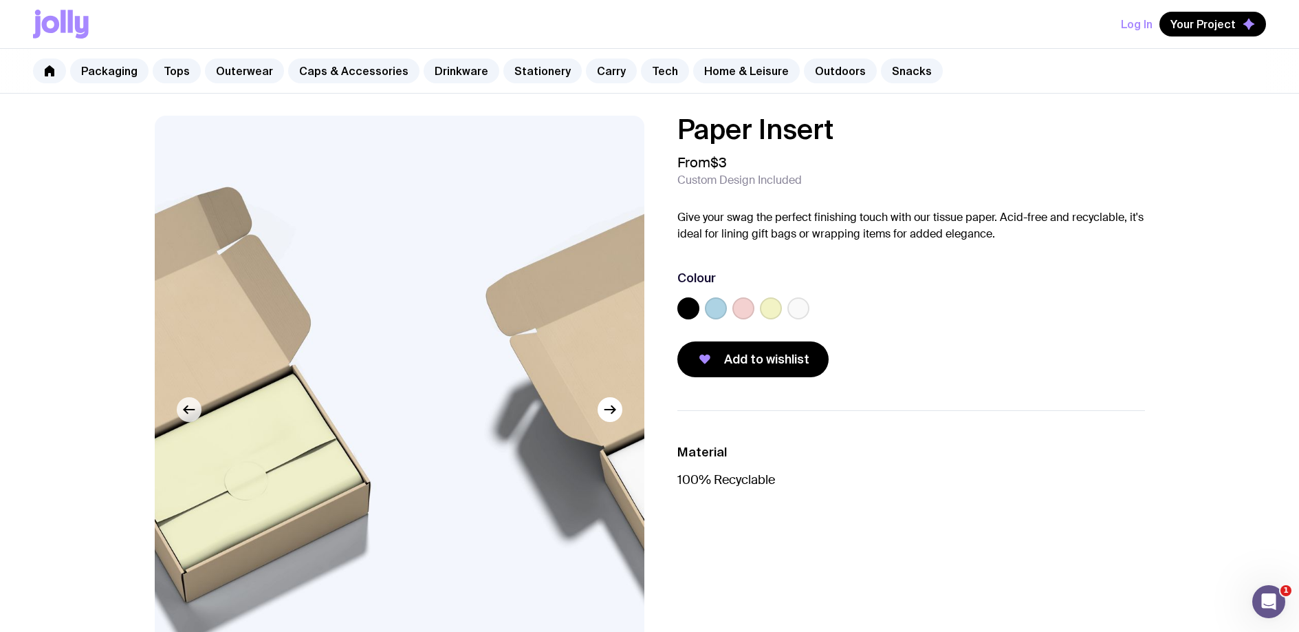
click at [186, 417] on icon "button" at bounding box center [189, 409] width 17 height 17
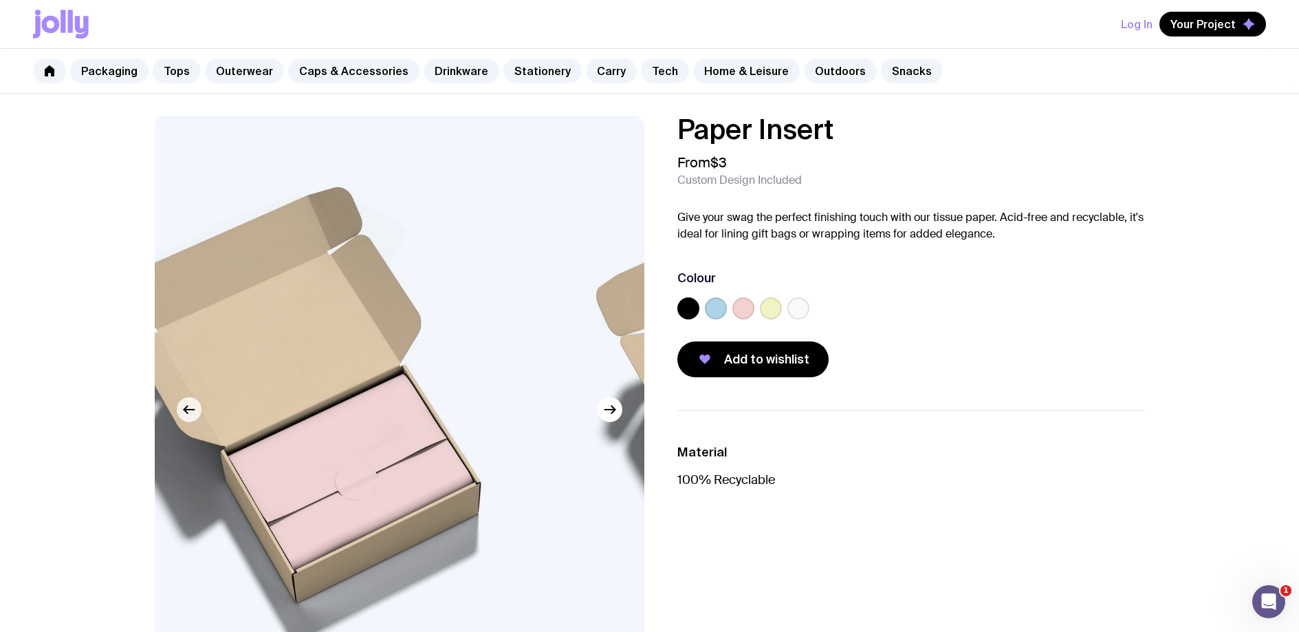
click at [186, 417] on icon "button" at bounding box center [189, 409] width 17 height 17
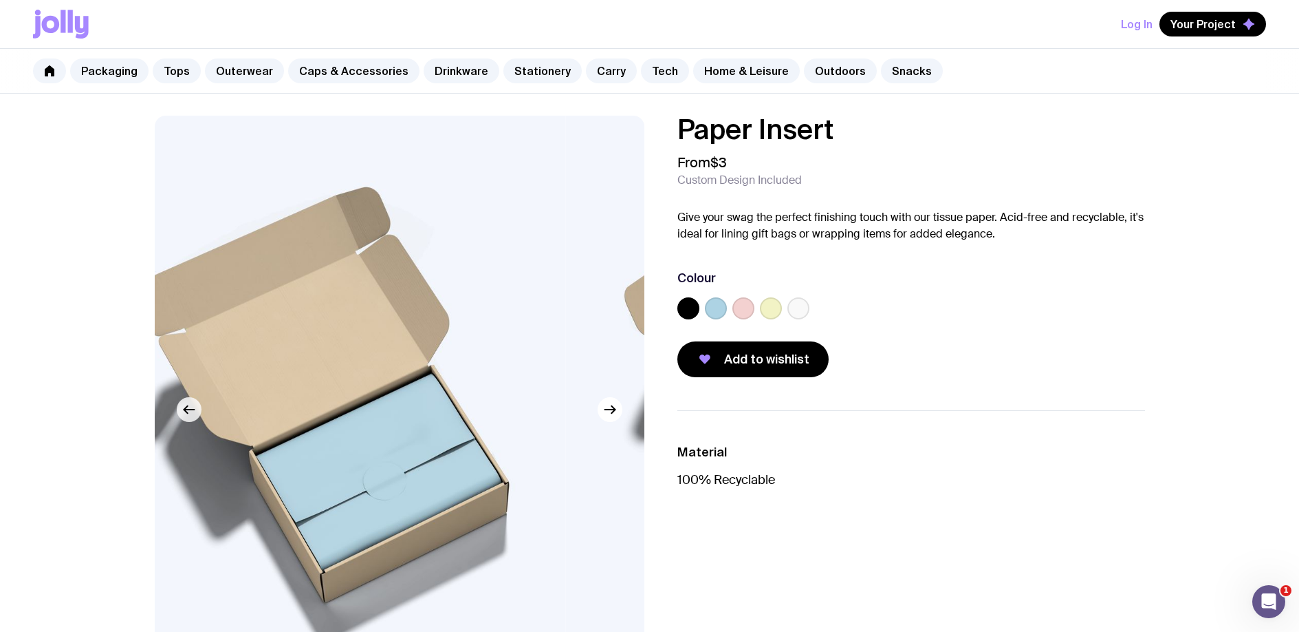
click at [186, 417] on icon "button" at bounding box center [189, 409] width 17 height 17
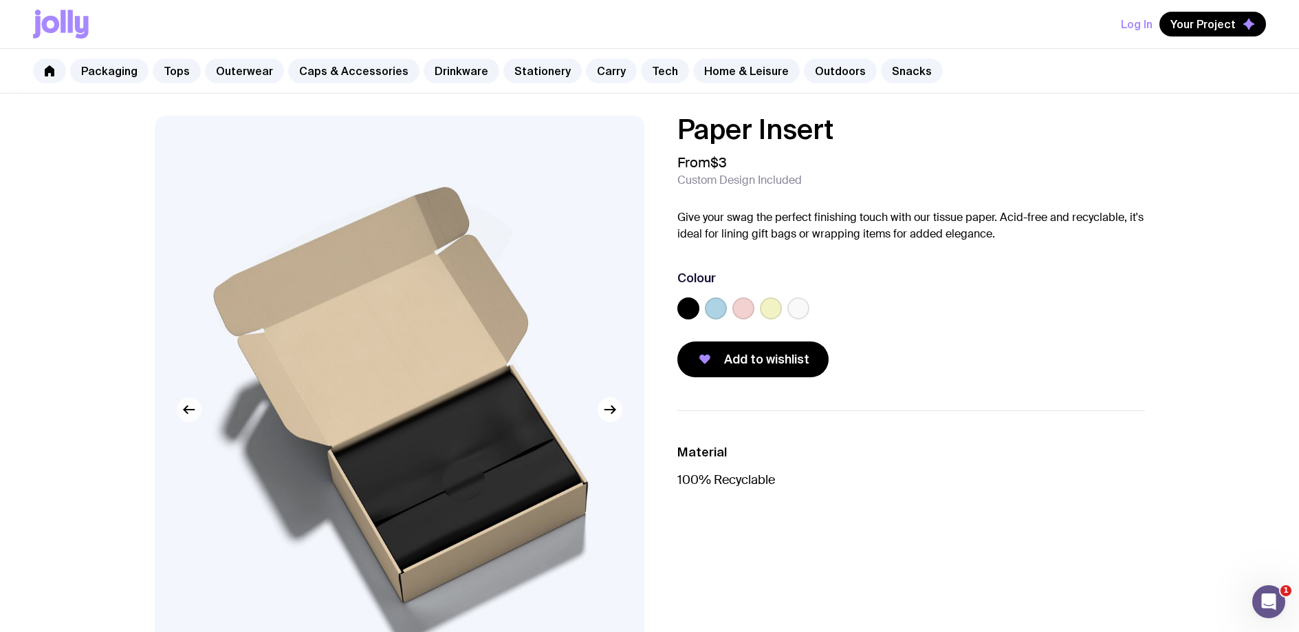
click at [186, 417] on icon "button" at bounding box center [189, 409] width 17 height 17
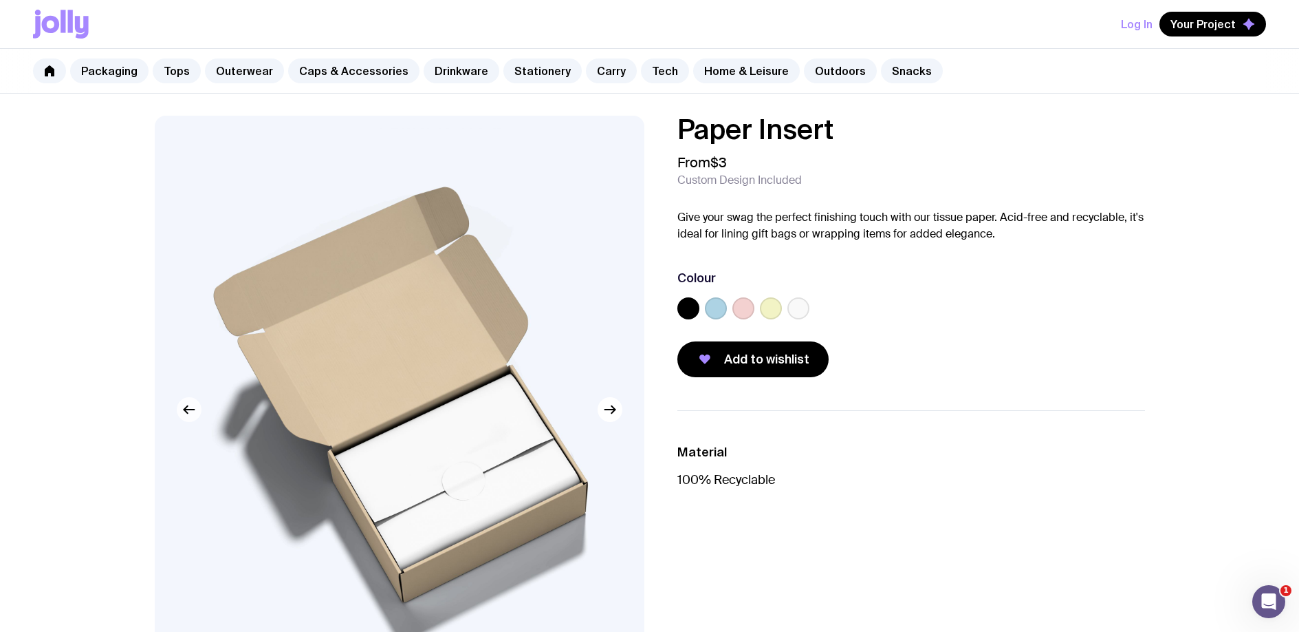
click at [187, 418] on button "button" at bounding box center [189, 409] width 25 height 25
click at [122, 74] on link "Packaging" at bounding box center [109, 70] width 78 height 25
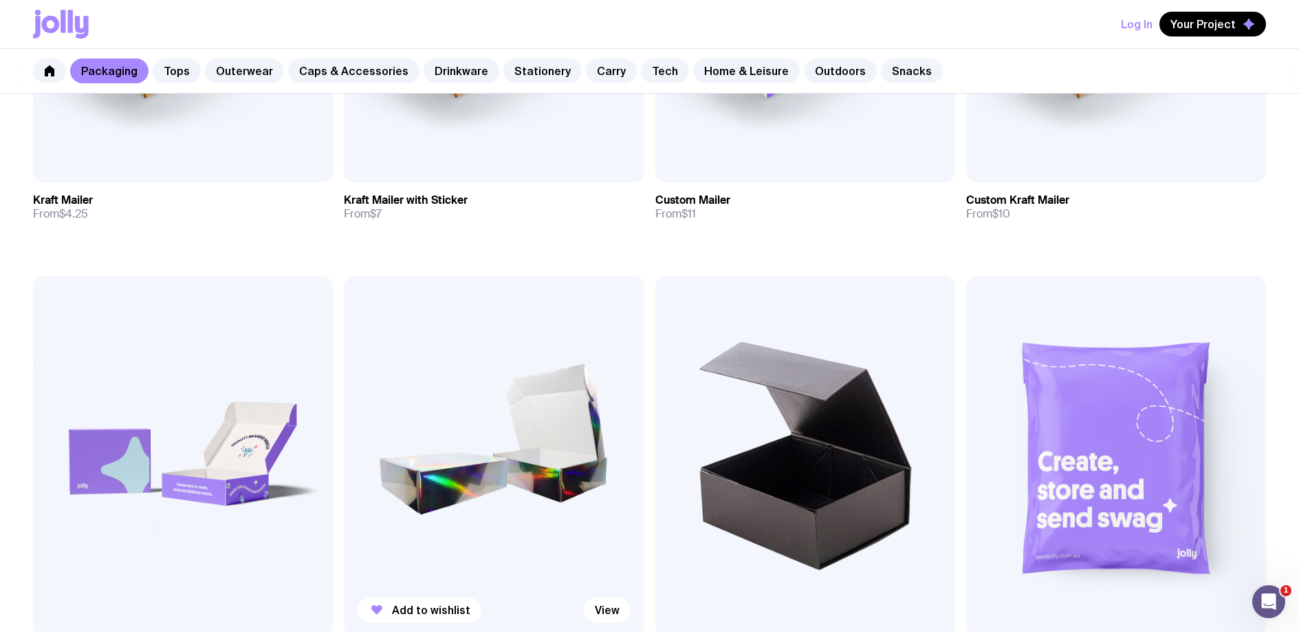
scroll to position [689, 0]
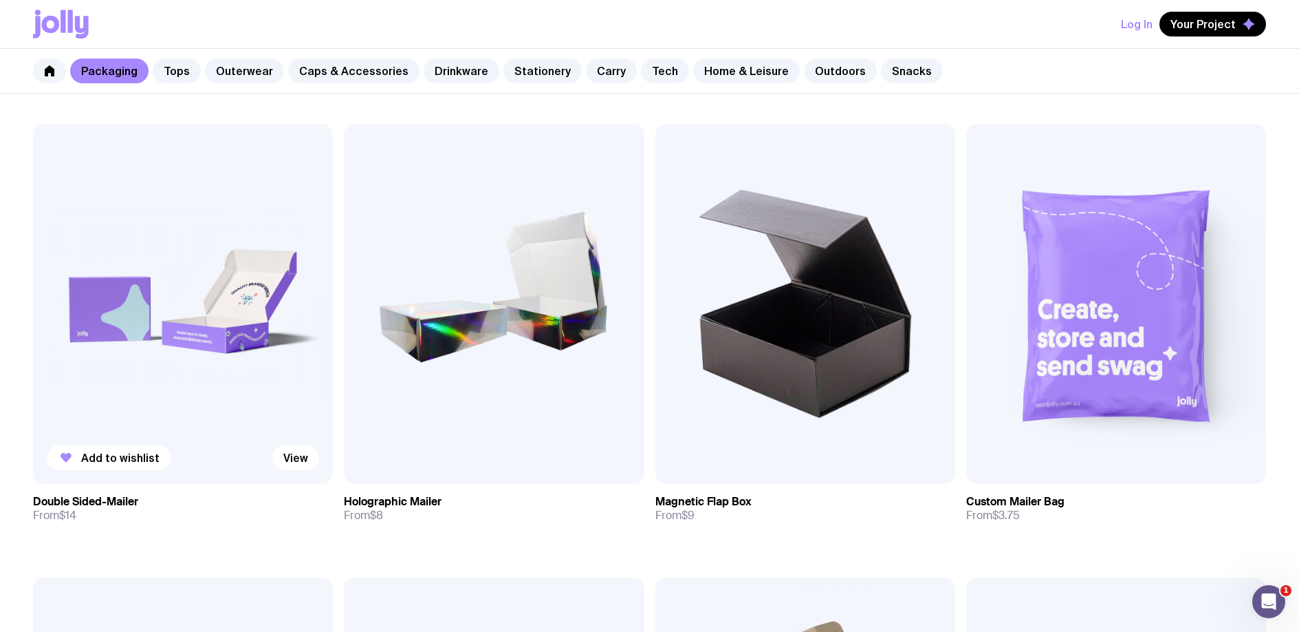
click at [260, 327] on img at bounding box center [183, 304] width 300 height 360
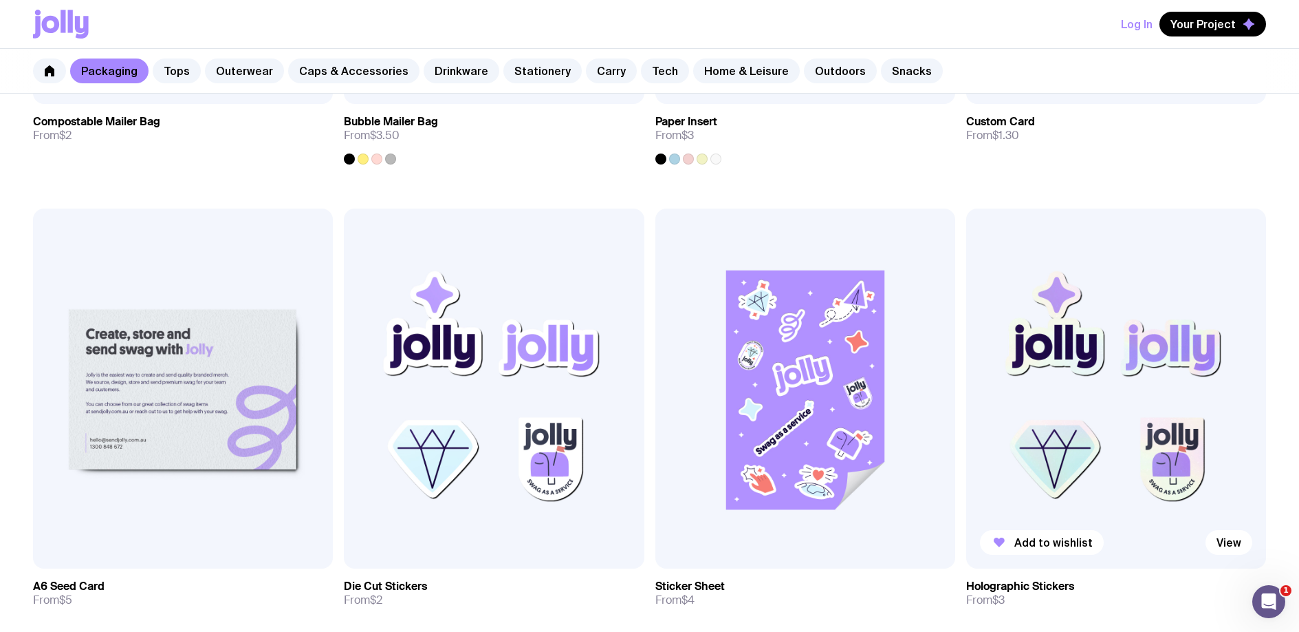
scroll to position [1580, 0]
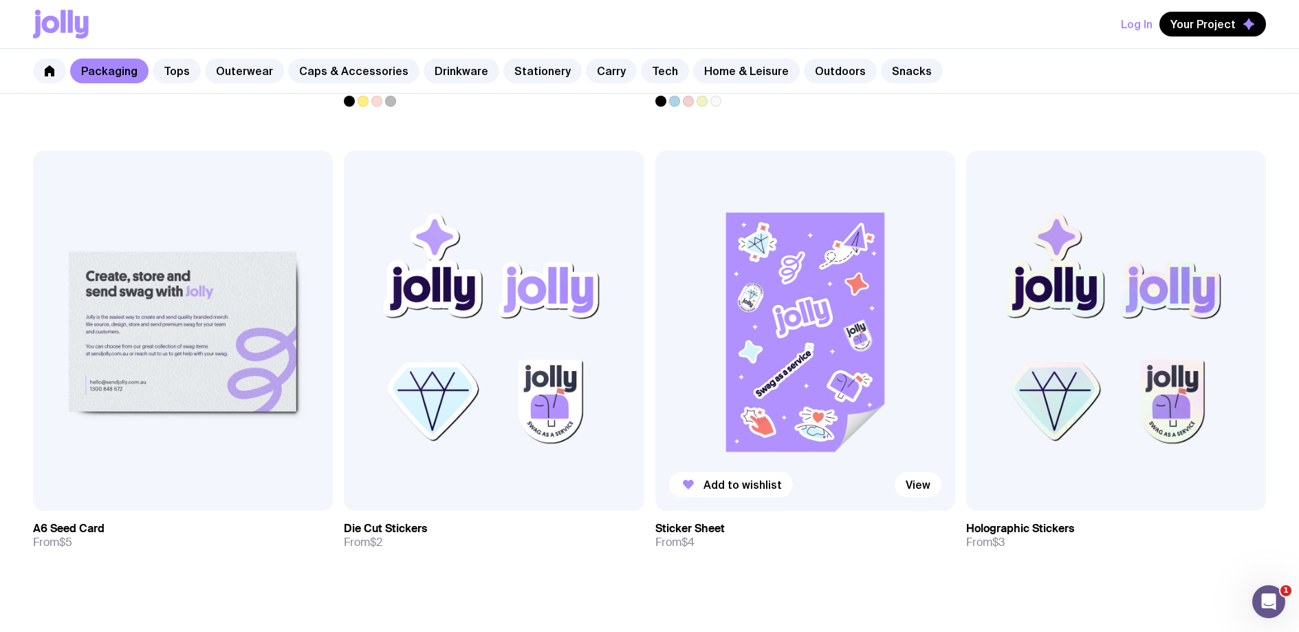
click at [842, 378] on img at bounding box center [806, 331] width 300 height 360
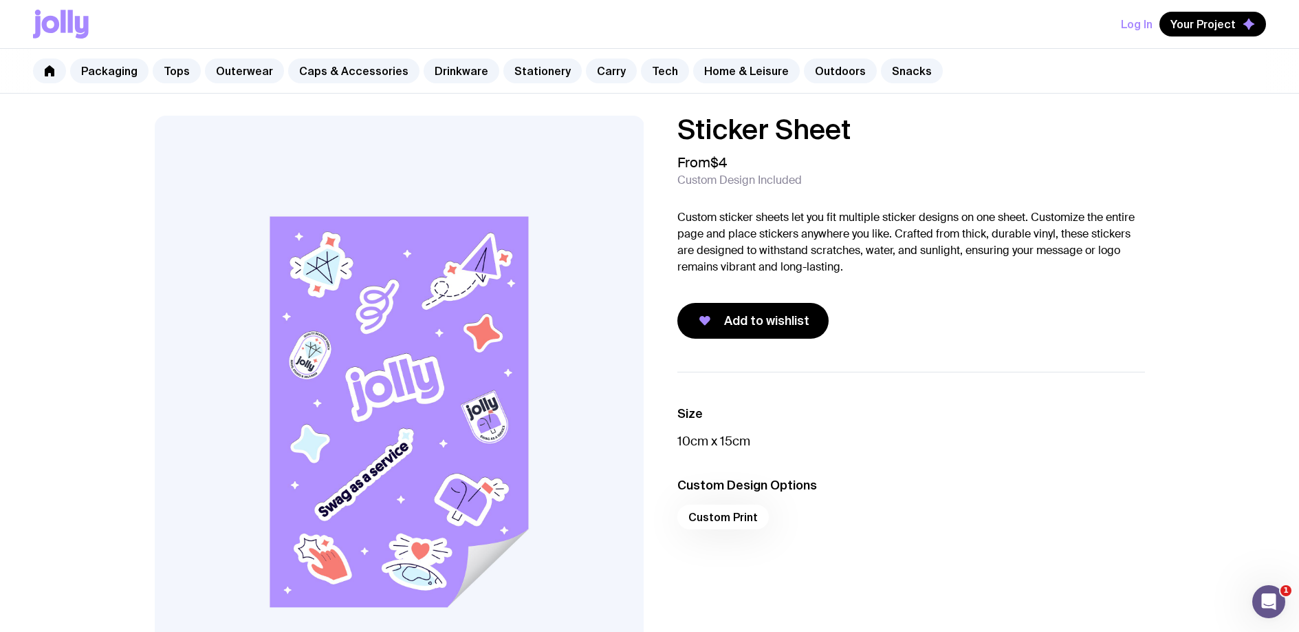
scroll to position [9, 0]
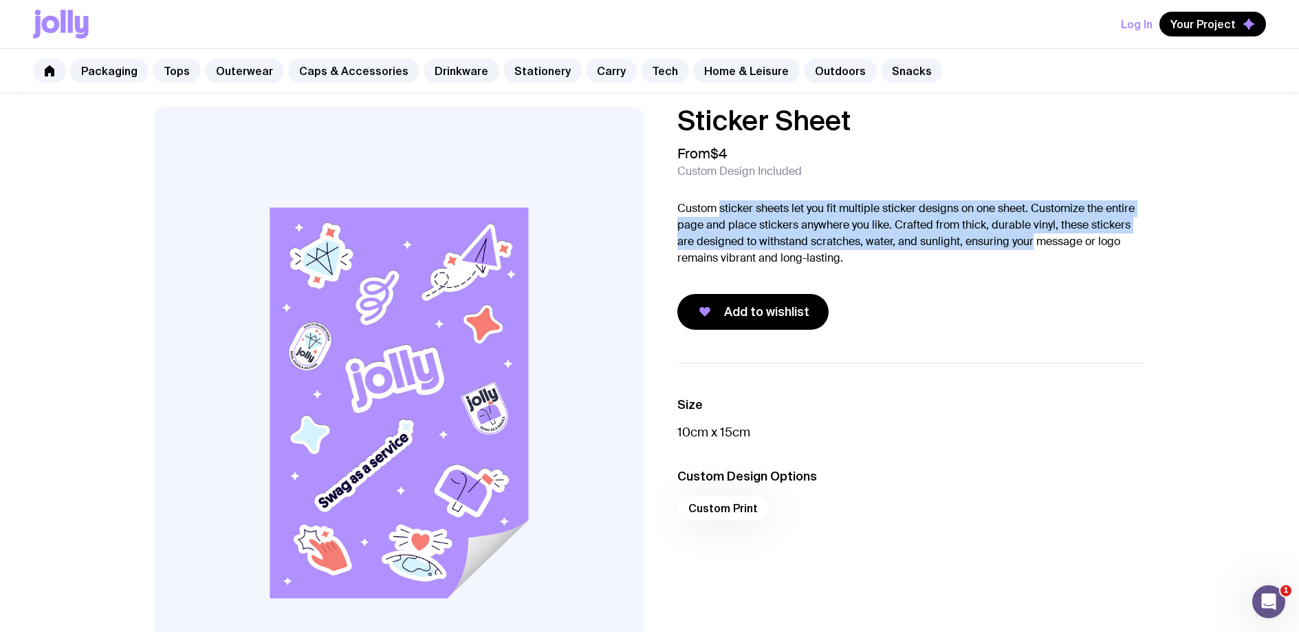
drag, startPoint x: 820, startPoint y: 203, endPoint x: 1008, endPoint y: 246, distance: 192.7
click at [1033, 243] on p "Custom sticker sheets let you fit multiple sticker designs on one sheet. Custom…" at bounding box center [912, 233] width 468 height 66
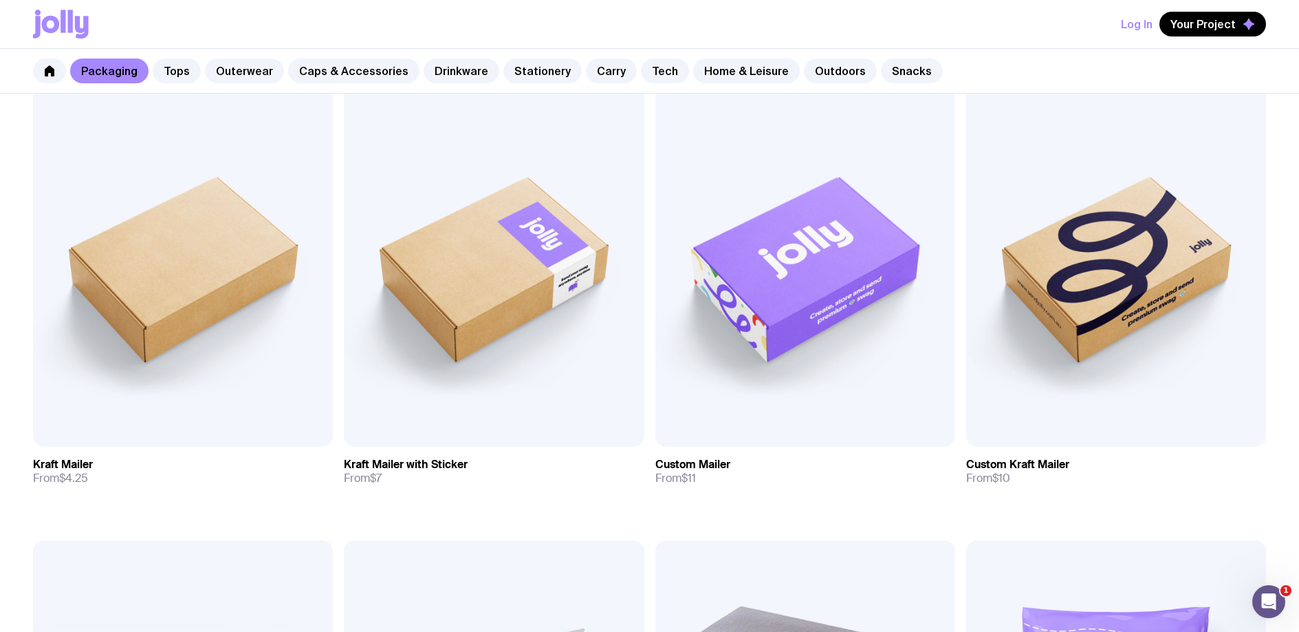
scroll to position [343, 0]
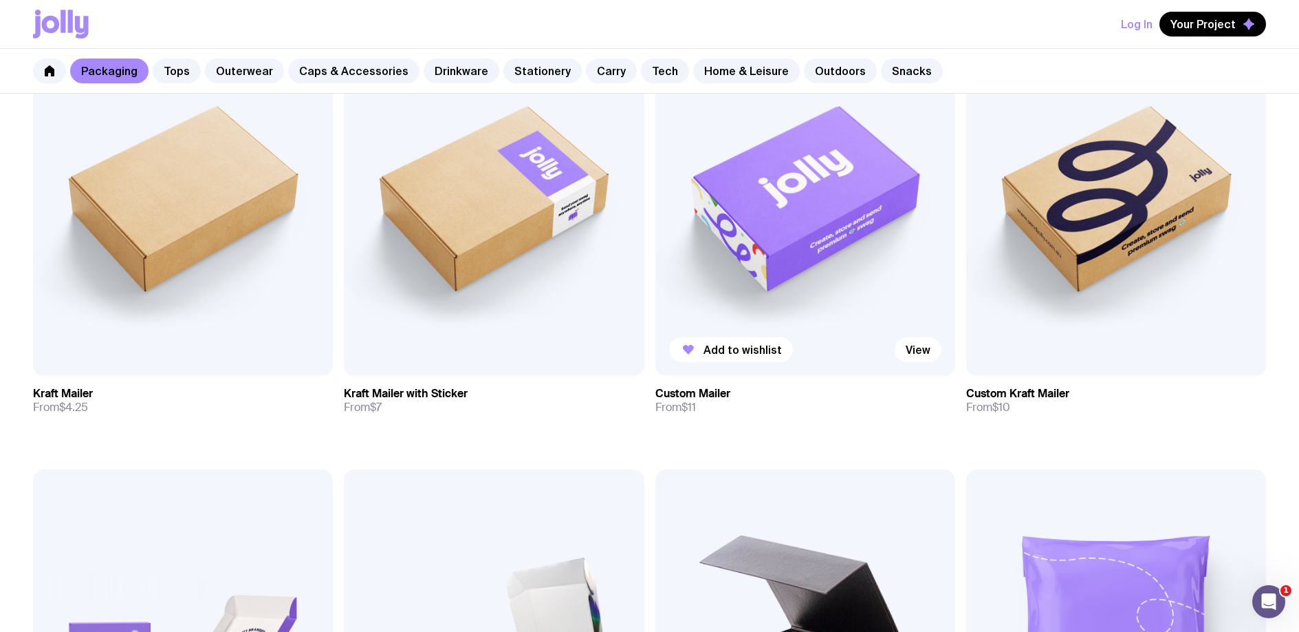
click at [715, 292] on img at bounding box center [806, 195] width 300 height 360
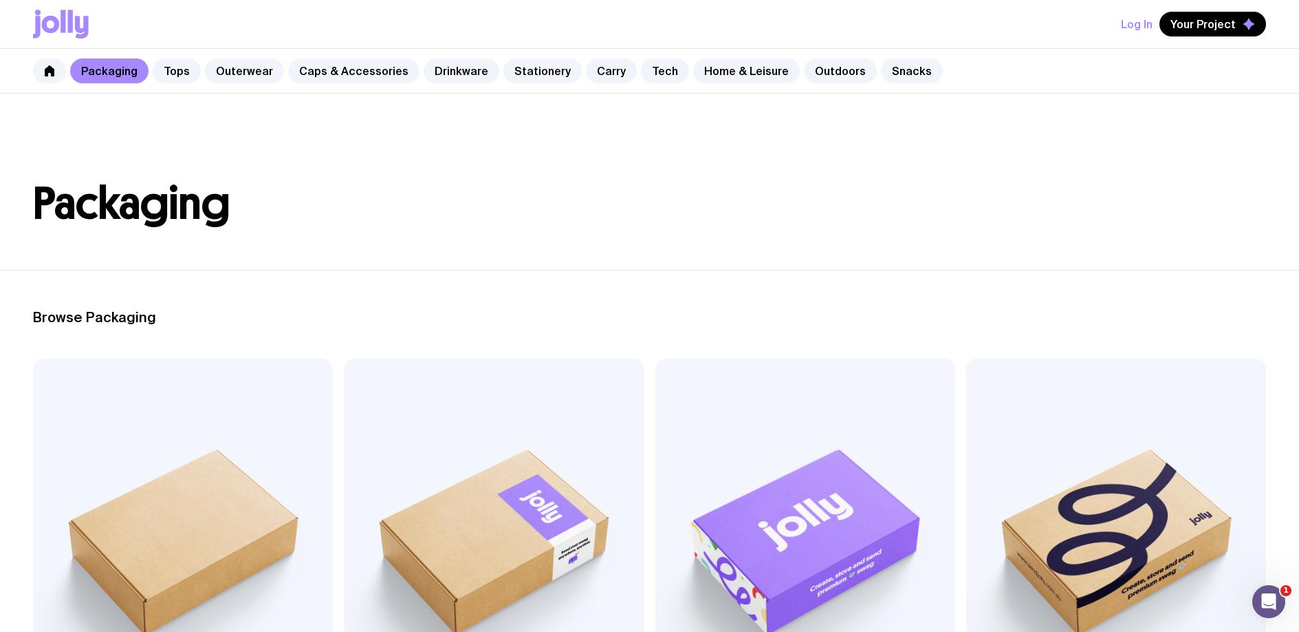
click at [94, 24] on div "Log In Your Project" at bounding box center [649, 24] width 1233 height 48
click at [89, 24] on div "Log In Your Project" at bounding box center [649, 24] width 1233 height 48
click at [227, 63] on link "Outerwear" at bounding box center [244, 70] width 79 height 25
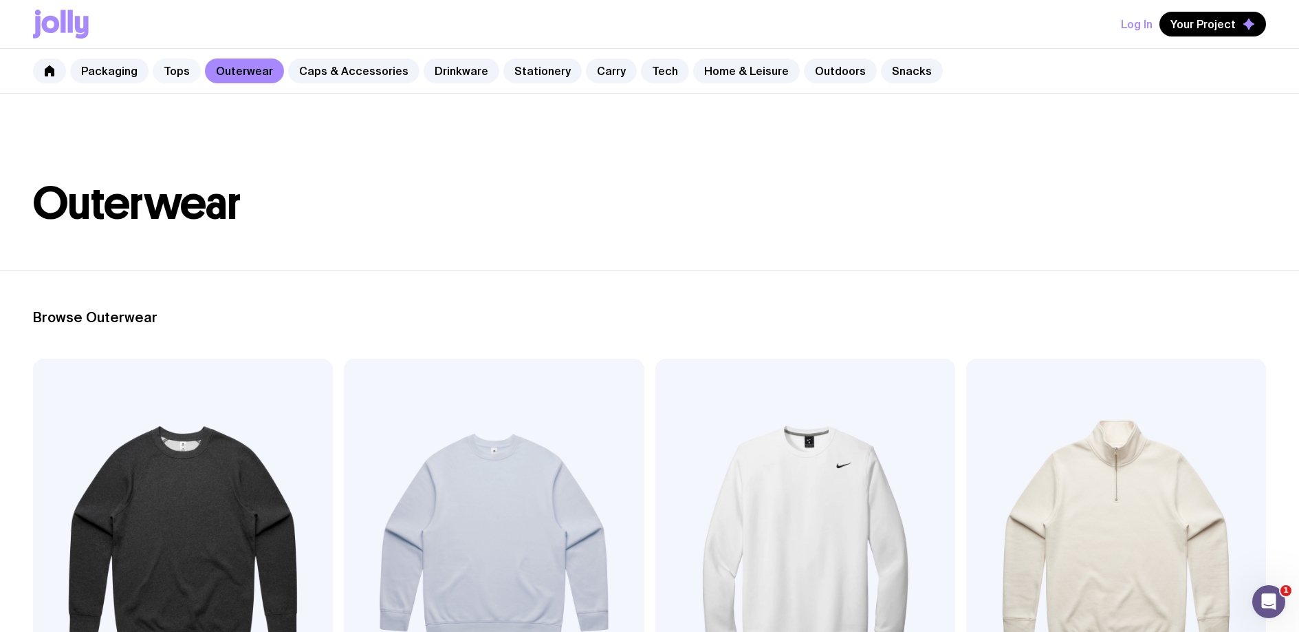
click at [178, 69] on link "Tops" at bounding box center [177, 70] width 48 height 25
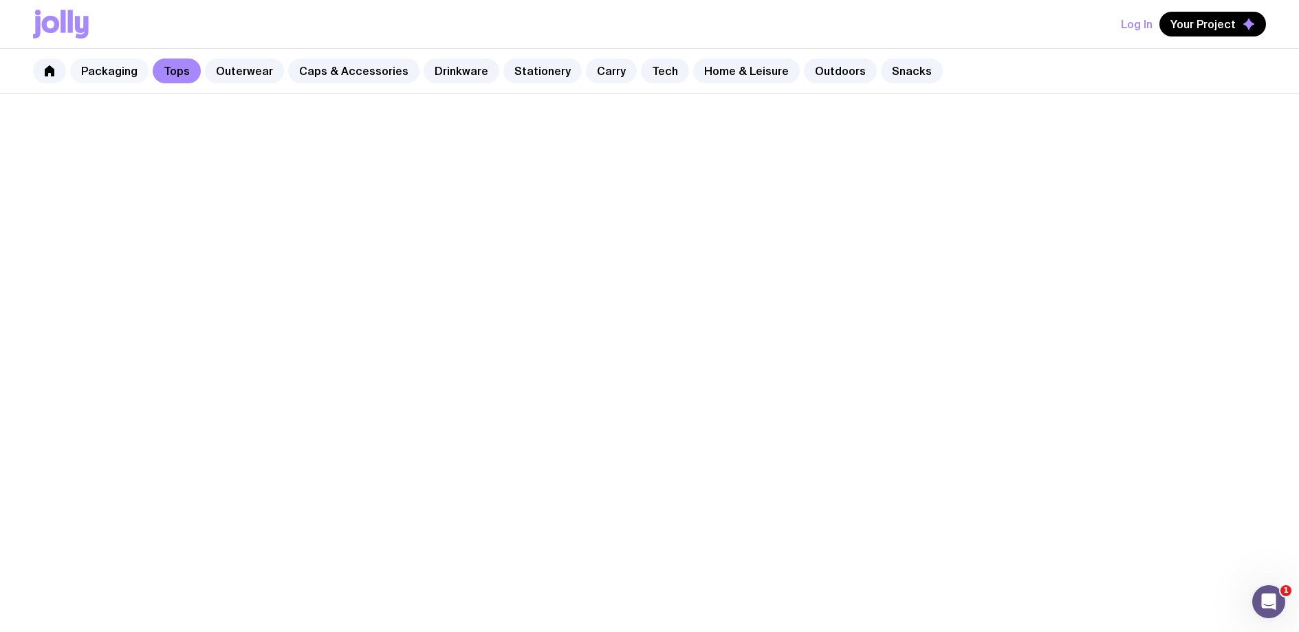
click at [106, 70] on link "Packaging" at bounding box center [109, 70] width 78 height 25
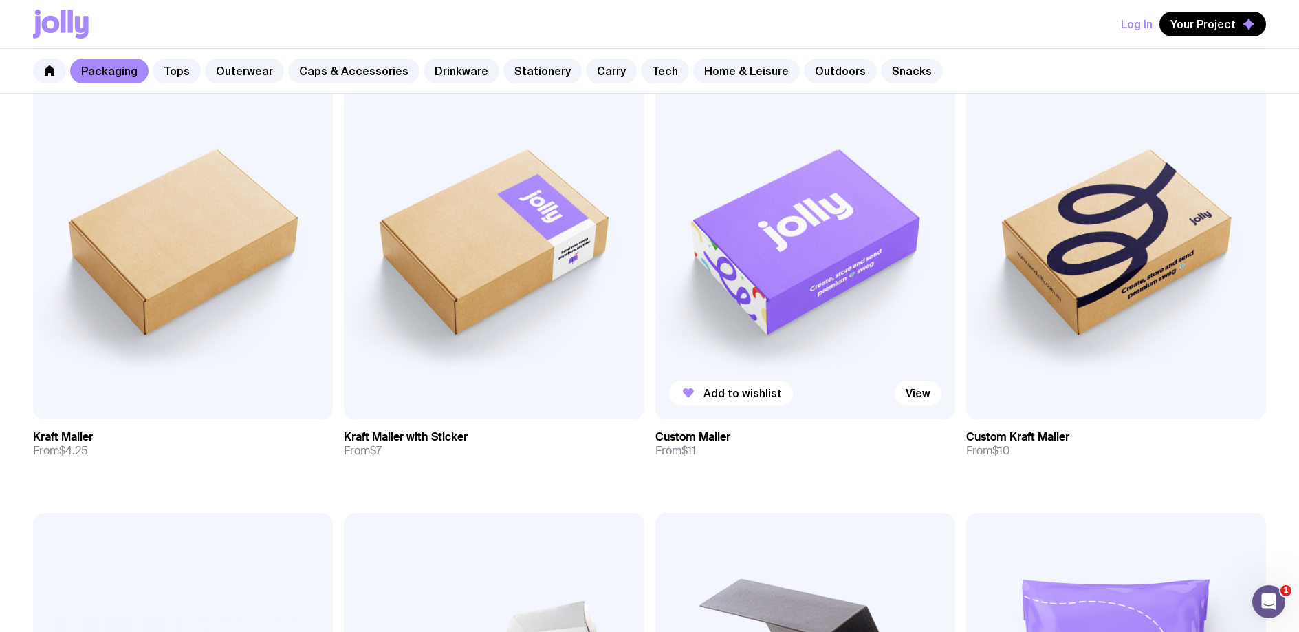
scroll to position [158, 0]
